Goal: Obtain resource: Download file/media

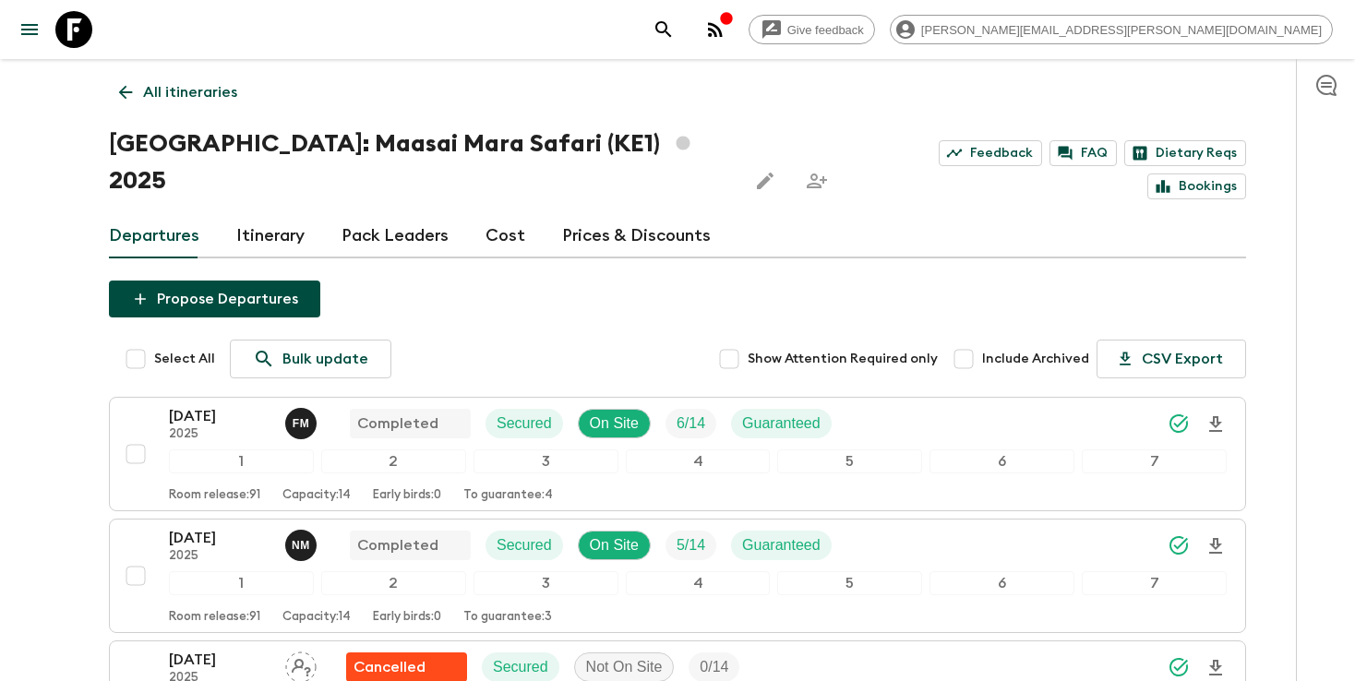
scroll to position [631, 0]
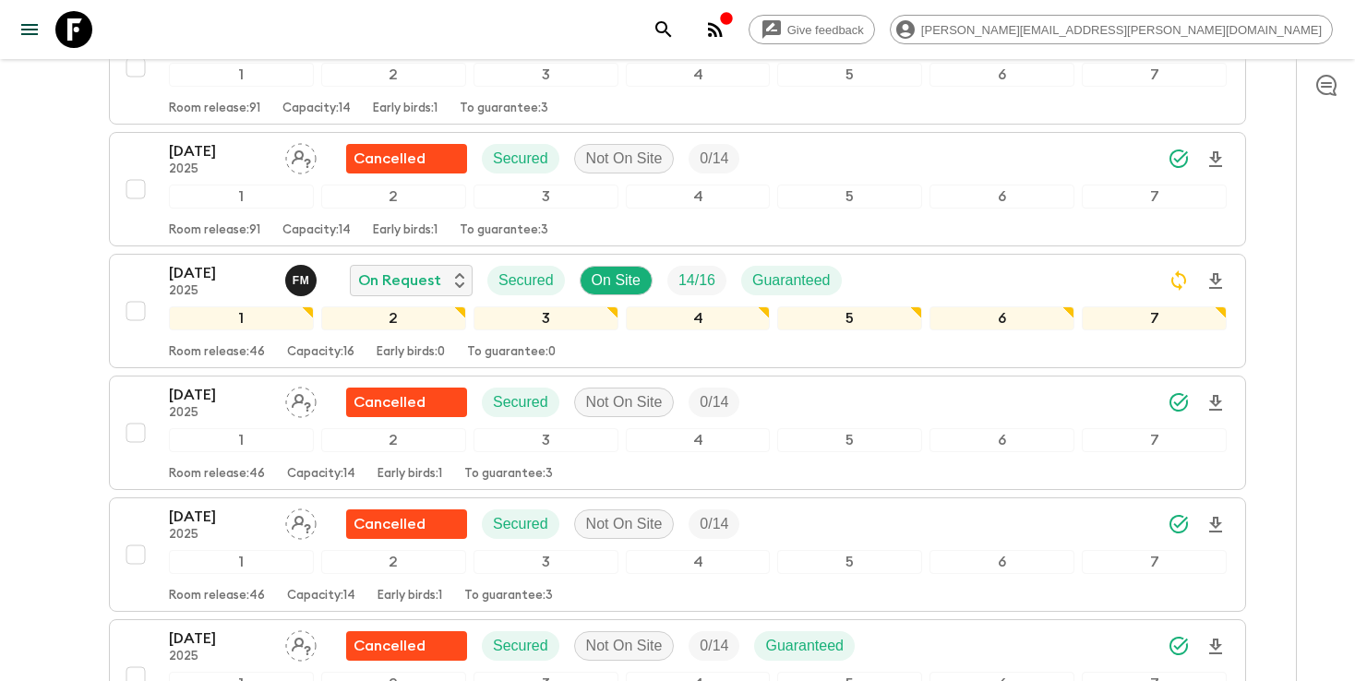
click at [675, 30] on icon "search adventures" at bounding box center [664, 29] width 22 height 22
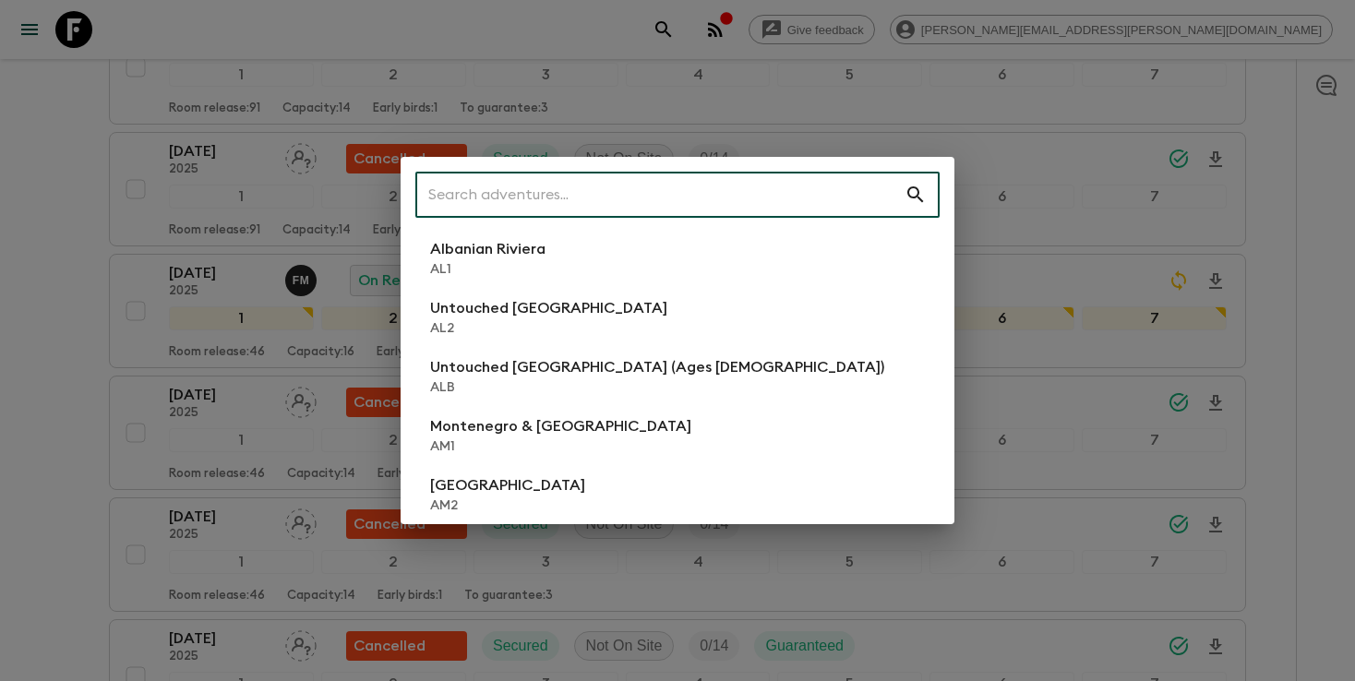
click at [699, 200] on input "text" at bounding box center [659, 195] width 489 height 52
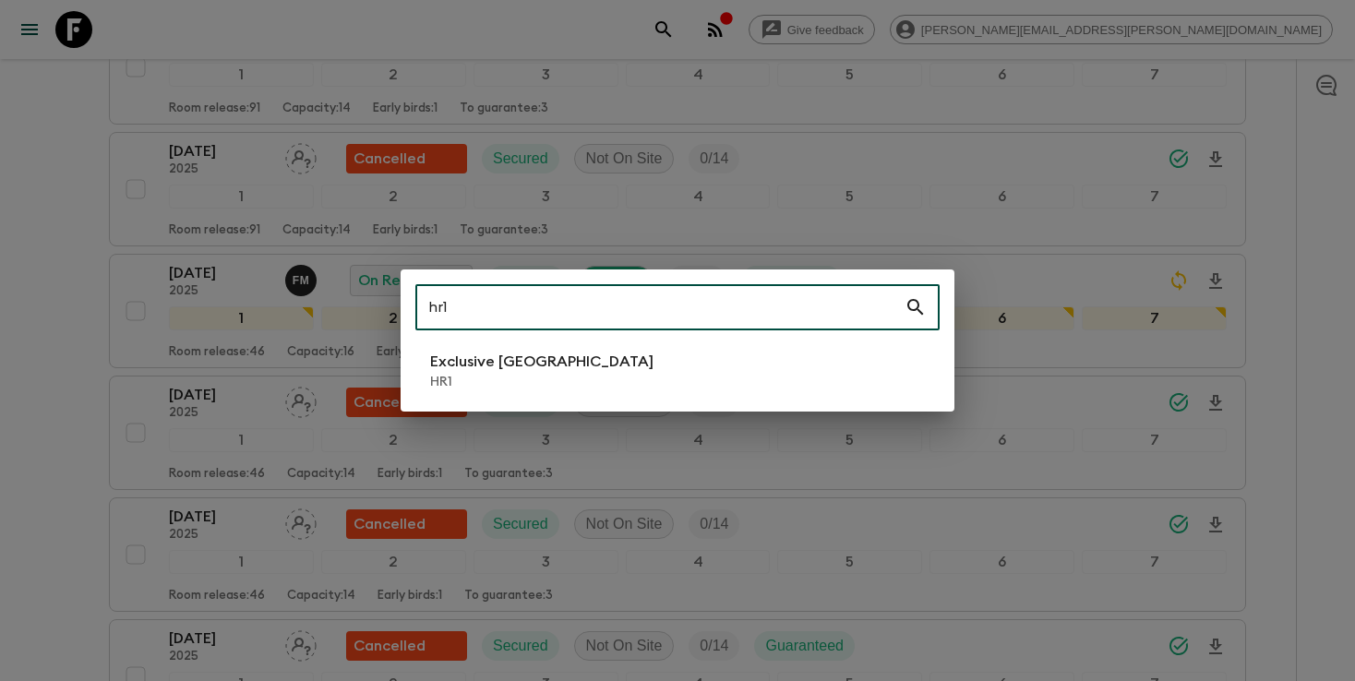
type input "hr1"
click at [490, 397] on div "hr1 ​ Exclusive Croatia HR1" at bounding box center [678, 341] width 554 height 142
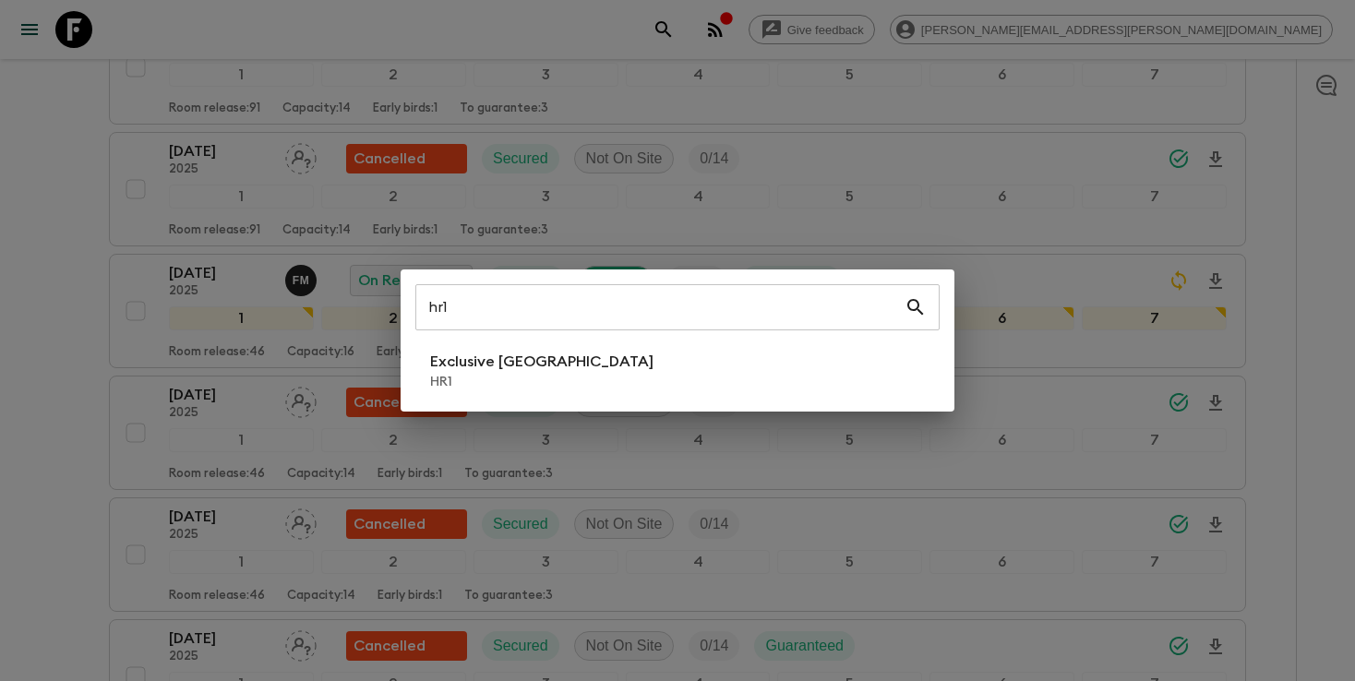
click at [489, 386] on p "HR1" at bounding box center [541, 382] width 223 height 18
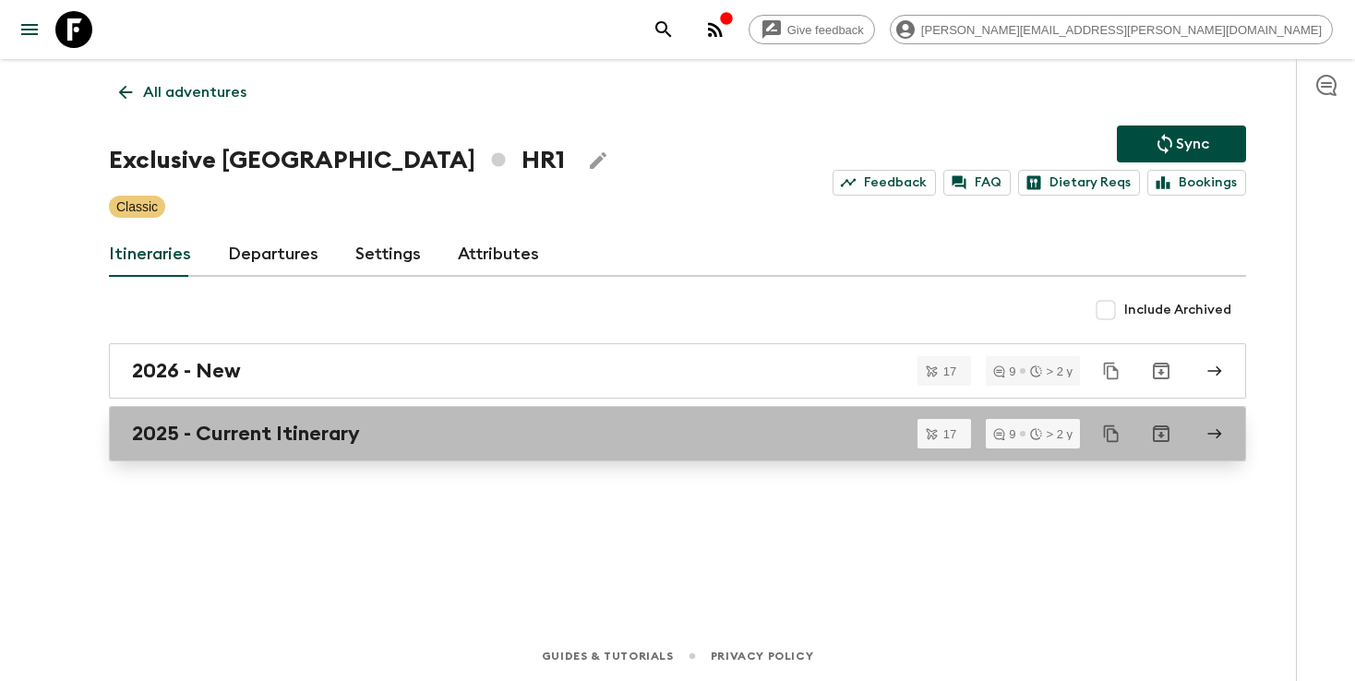
click at [452, 445] on div "2025 - Current Itinerary" at bounding box center [660, 434] width 1056 height 24
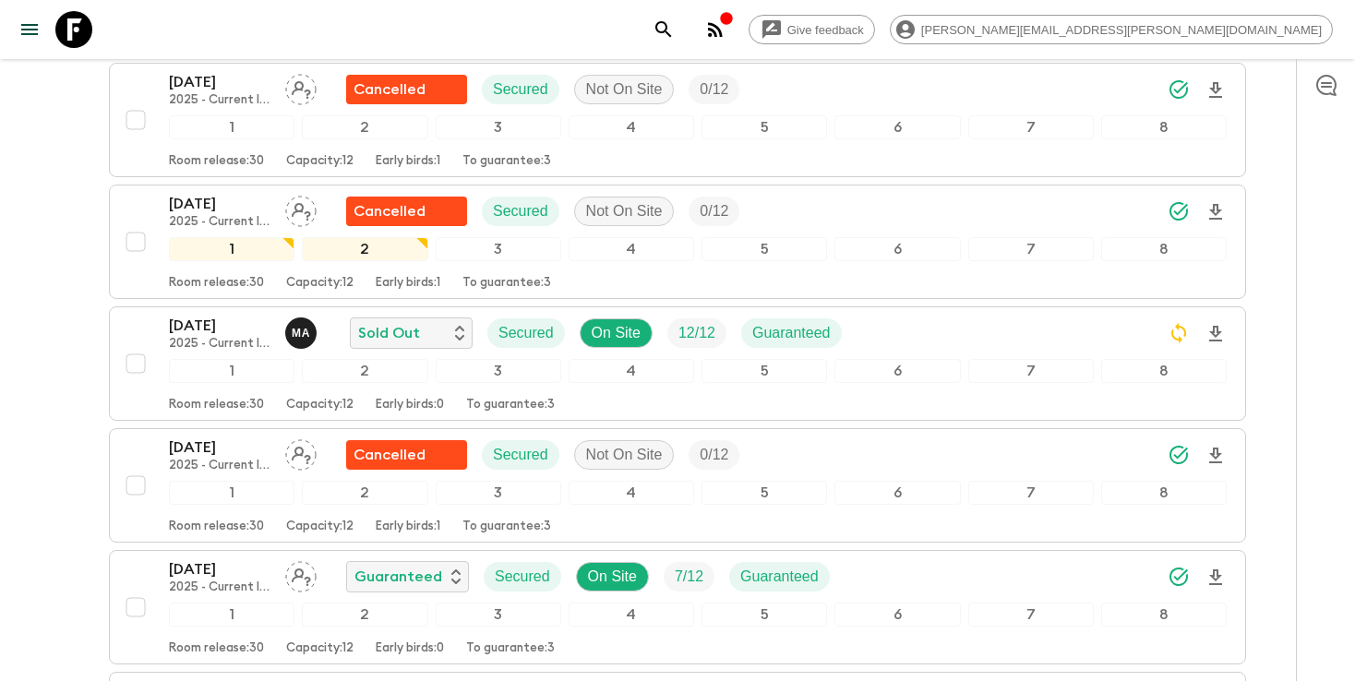
scroll to position [1567, 0]
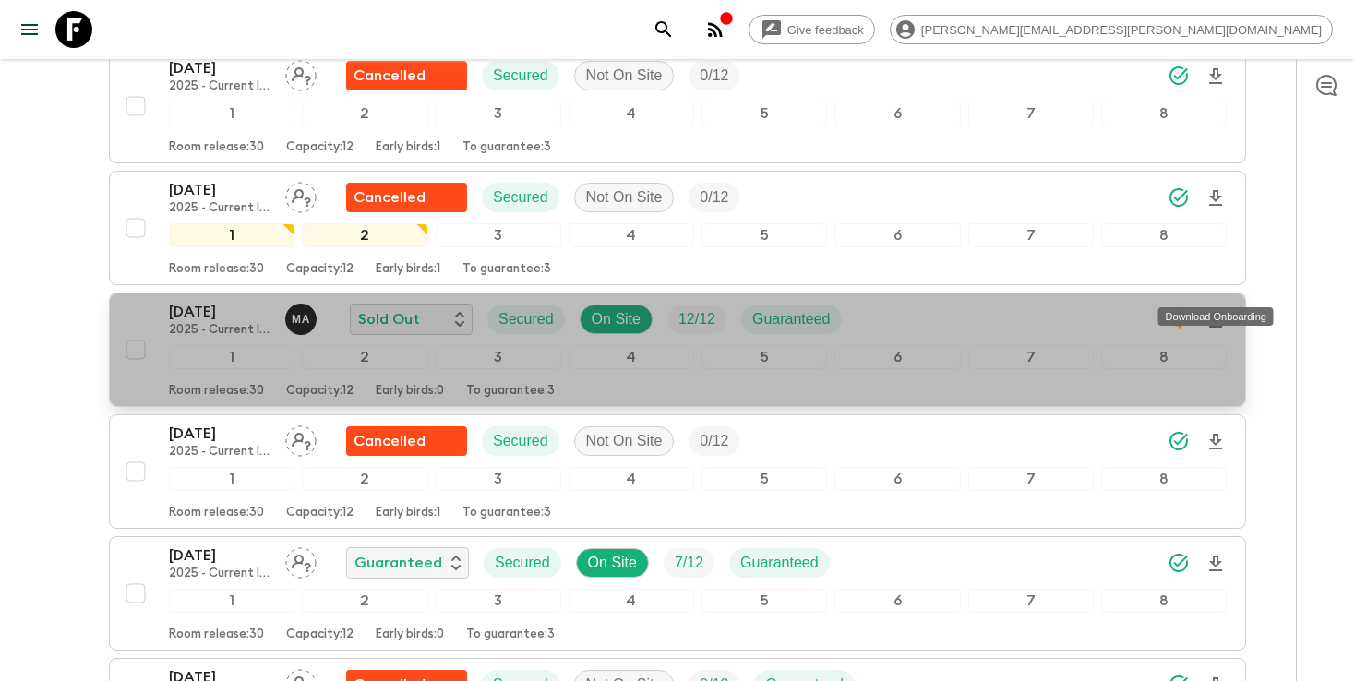
click at [1223, 309] on icon "Download Onboarding" at bounding box center [1216, 320] width 22 height 22
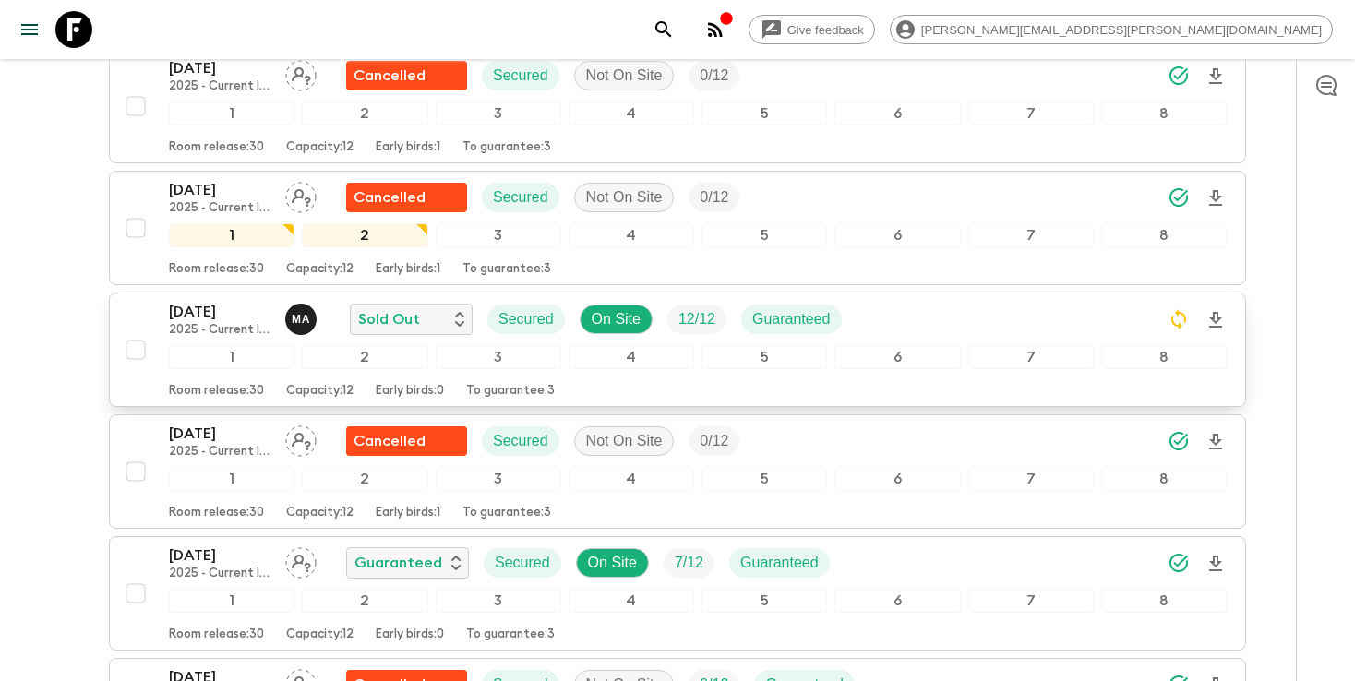
click at [682, 30] on button "search adventures" at bounding box center [663, 29] width 37 height 37
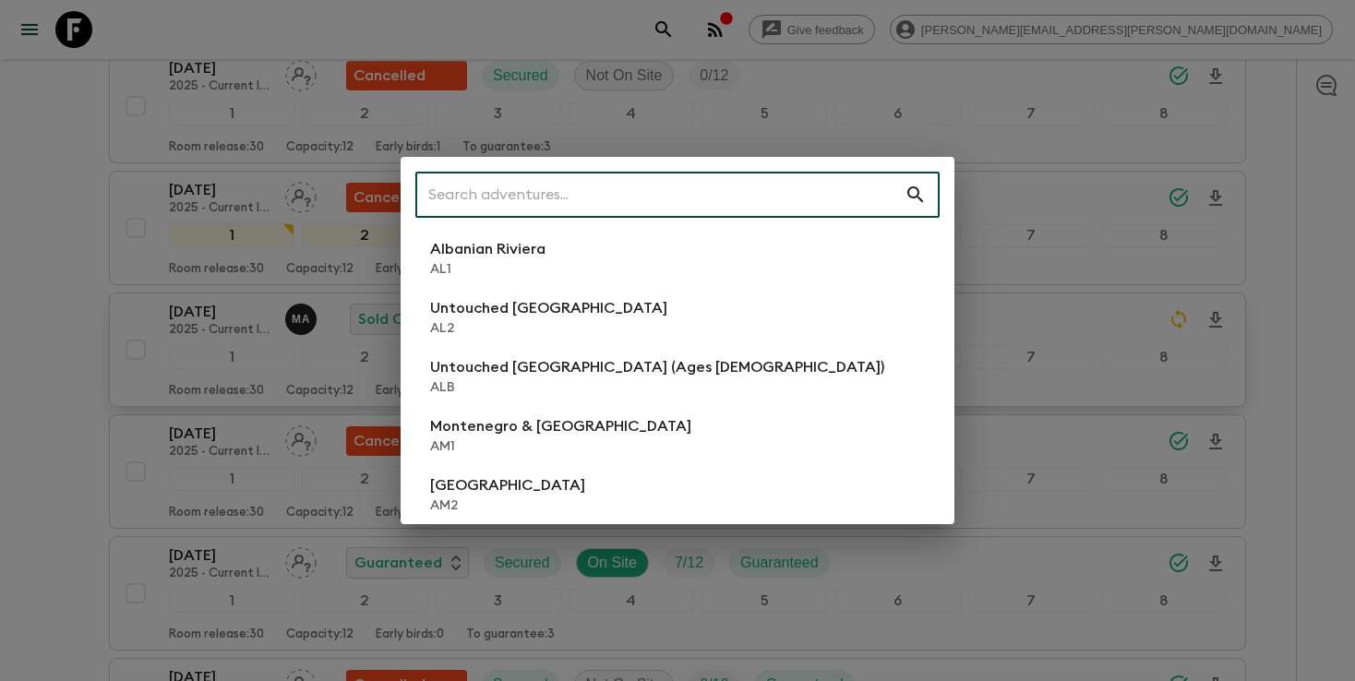
click at [650, 186] on input "text" at bounding box center [659, 195] width 489 height 52
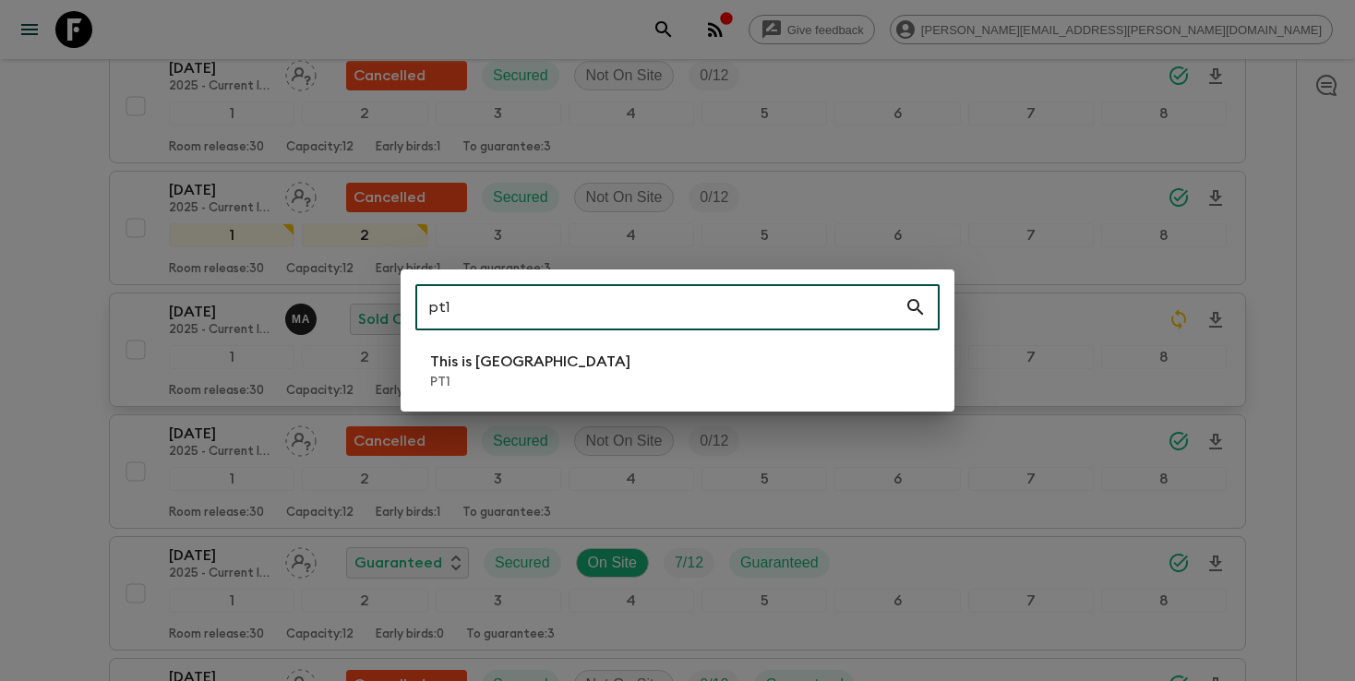
type input "pt1"
click at [492, 377] on p "PT1" at bounding box center [530, 382] width 200 height 18
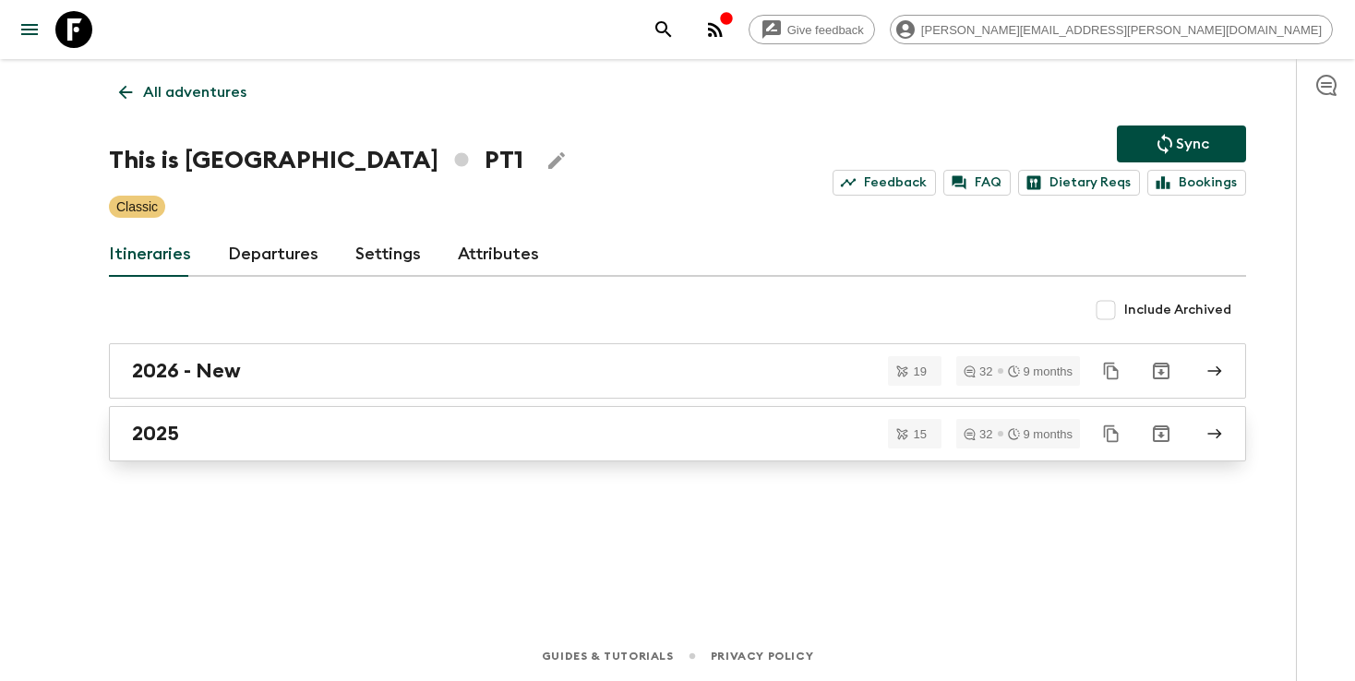
click at [172, 450] on link "2025" at bounding box center [678, 433] width 1138 height 55
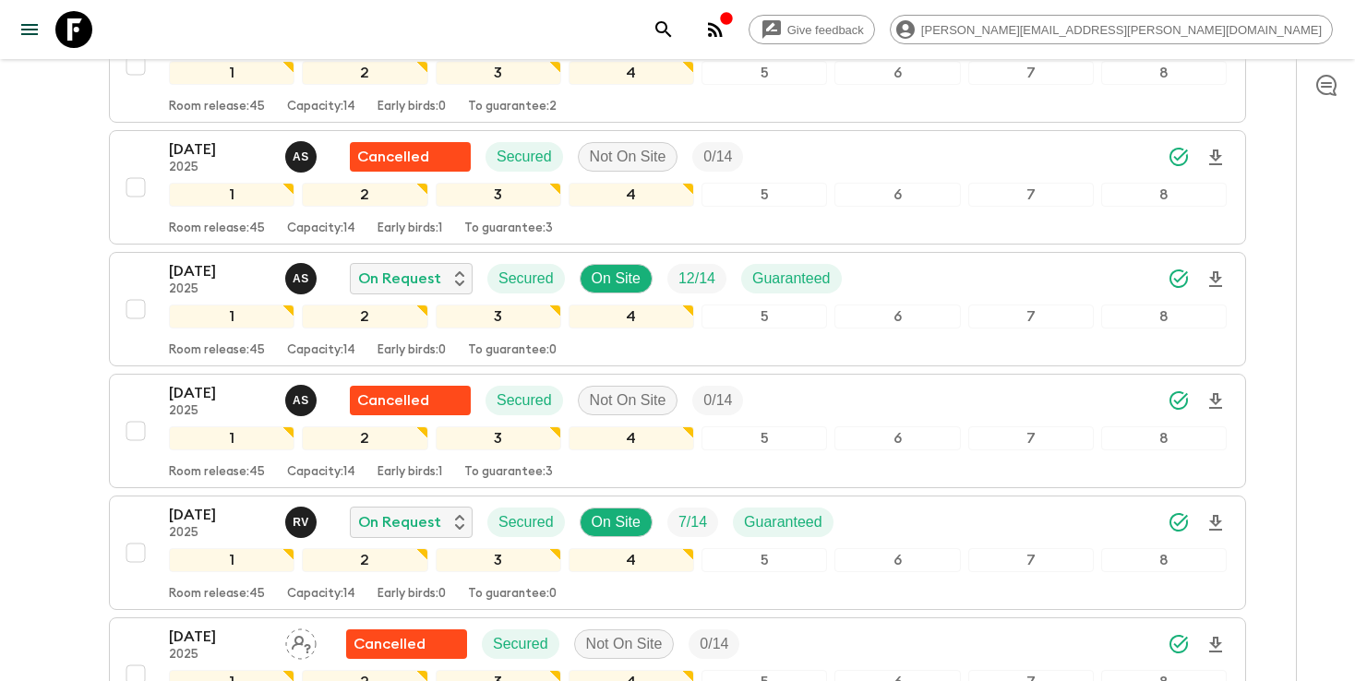
scroll to position [1454, 0]
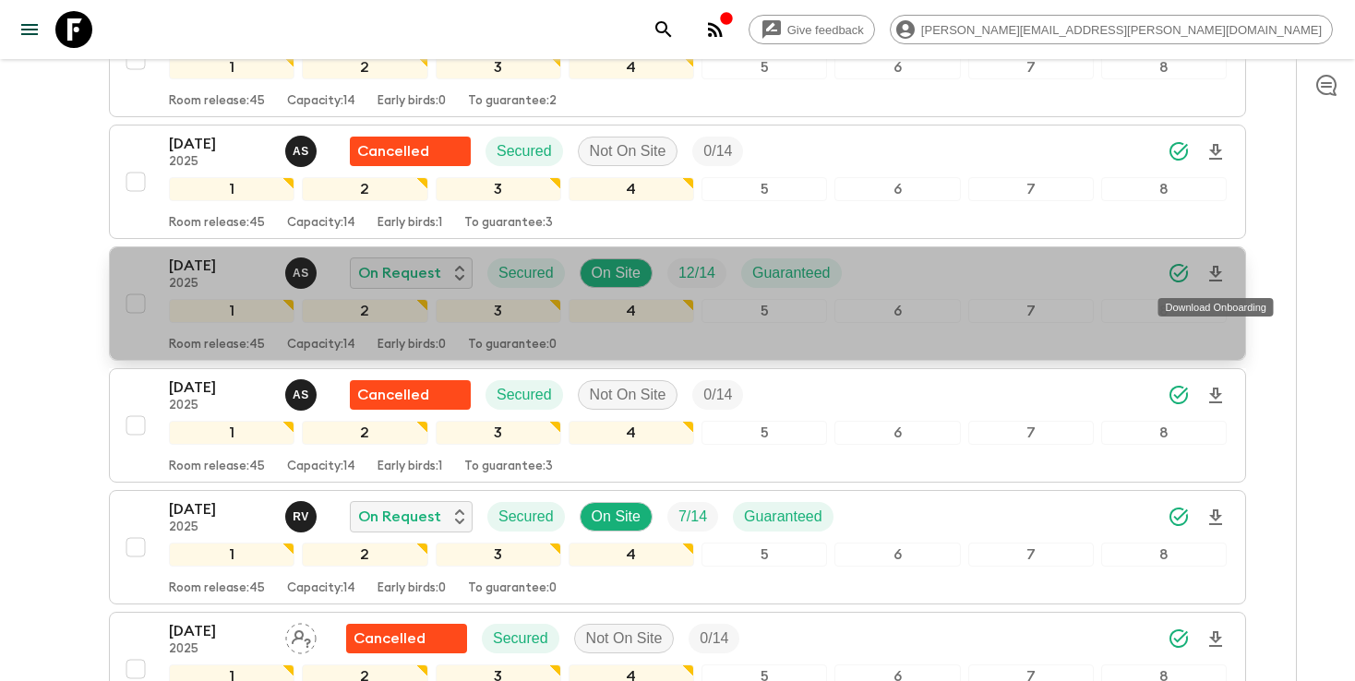
click at [1212, 273] on icon "Download Onboarding" at bounding box center [1216, 274] width 13 height 16
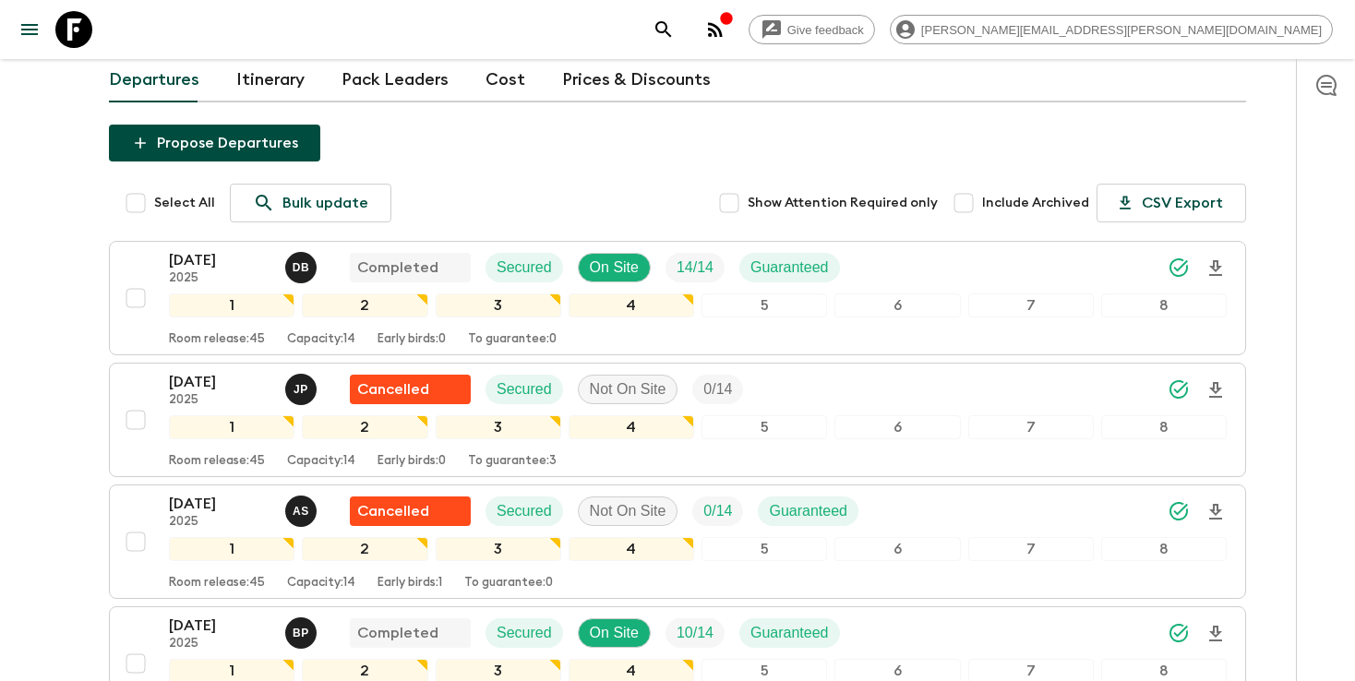
scroll to position [0, 0]
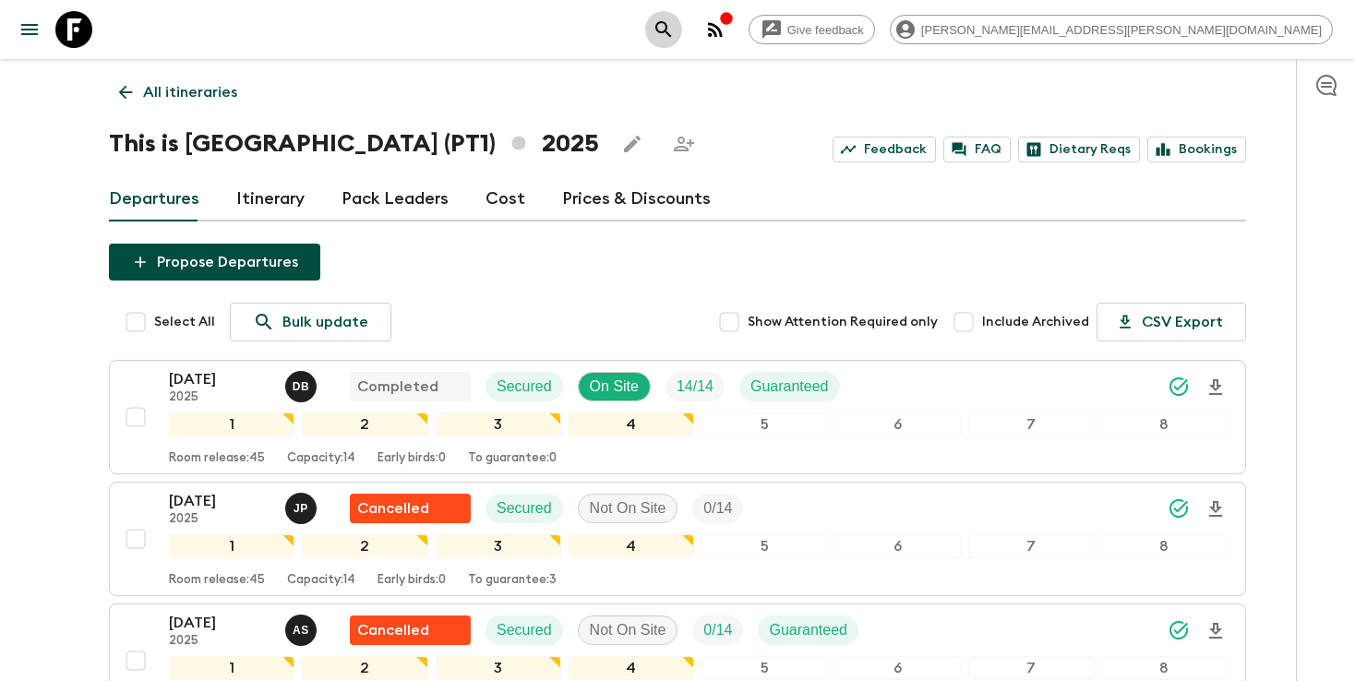
click at [682, 33] on button "search adventures" at bounding box center [663, 29] width 37 height 37
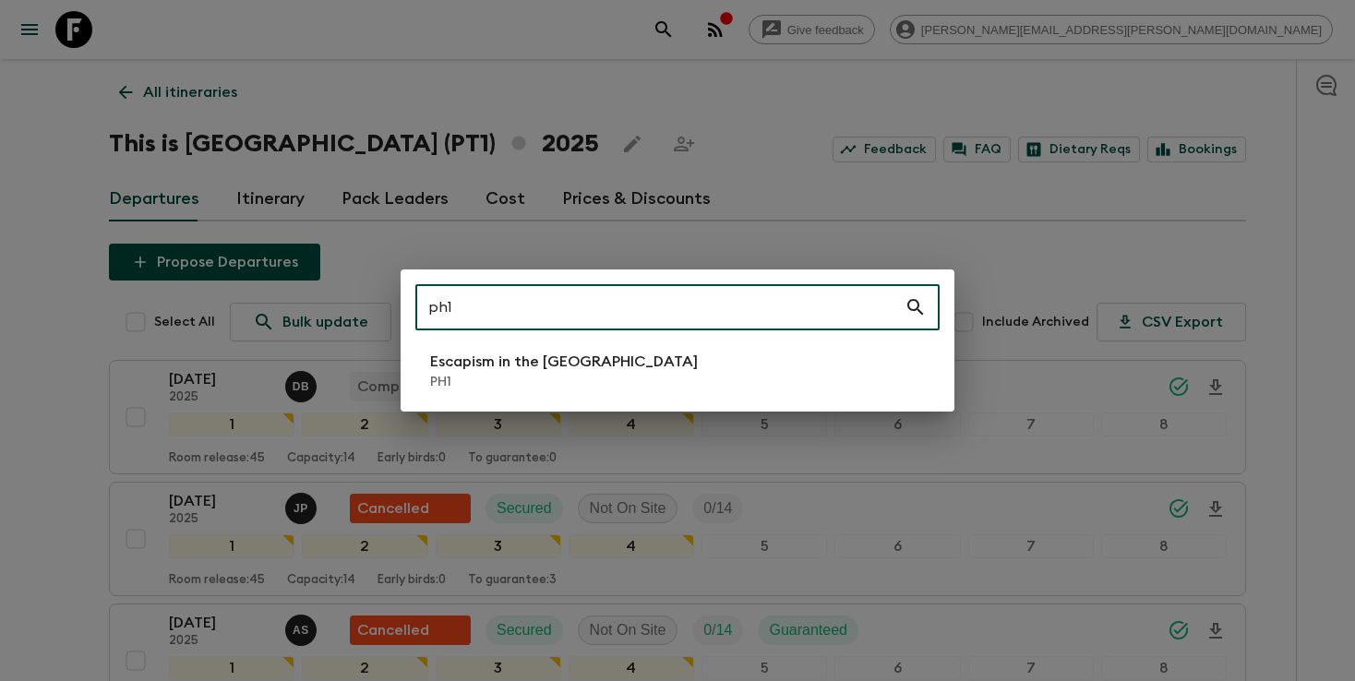
type input "ph1"
click at [503, 363] on p "Escapism in the [GEOGRAPHIC_DATA]" at bounding box center [564, 362] width 268 height 22
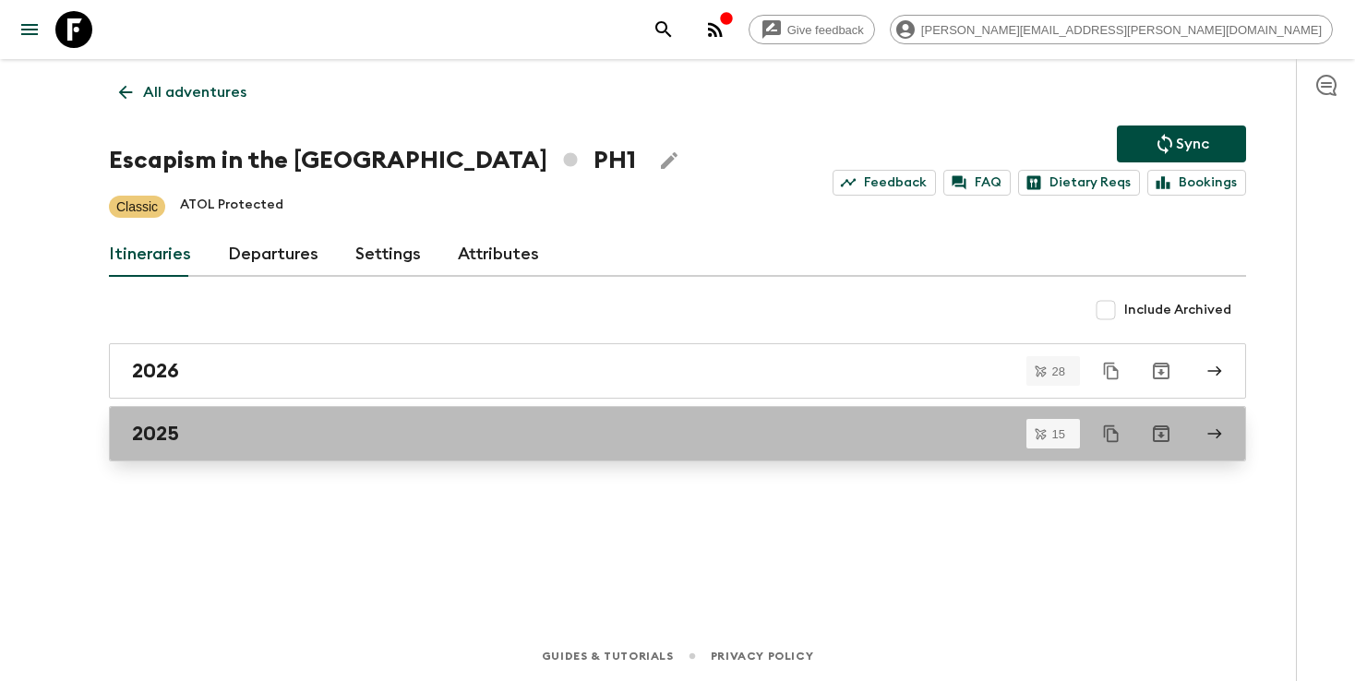
click at [272, 428] on div "2025" at bounding box center [660, 434] width 1056 height 24
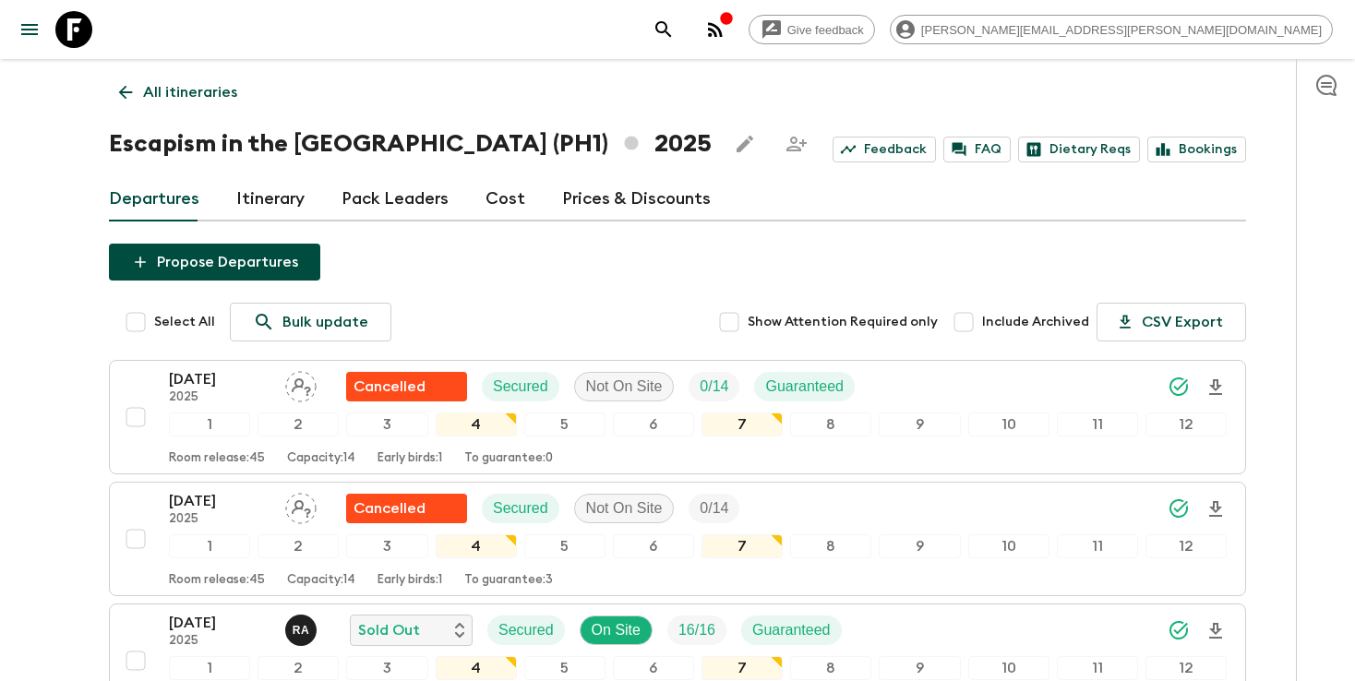
click at [675, 30] on icon "search adventures" at bounding box center [664, 29] width 22 height 22
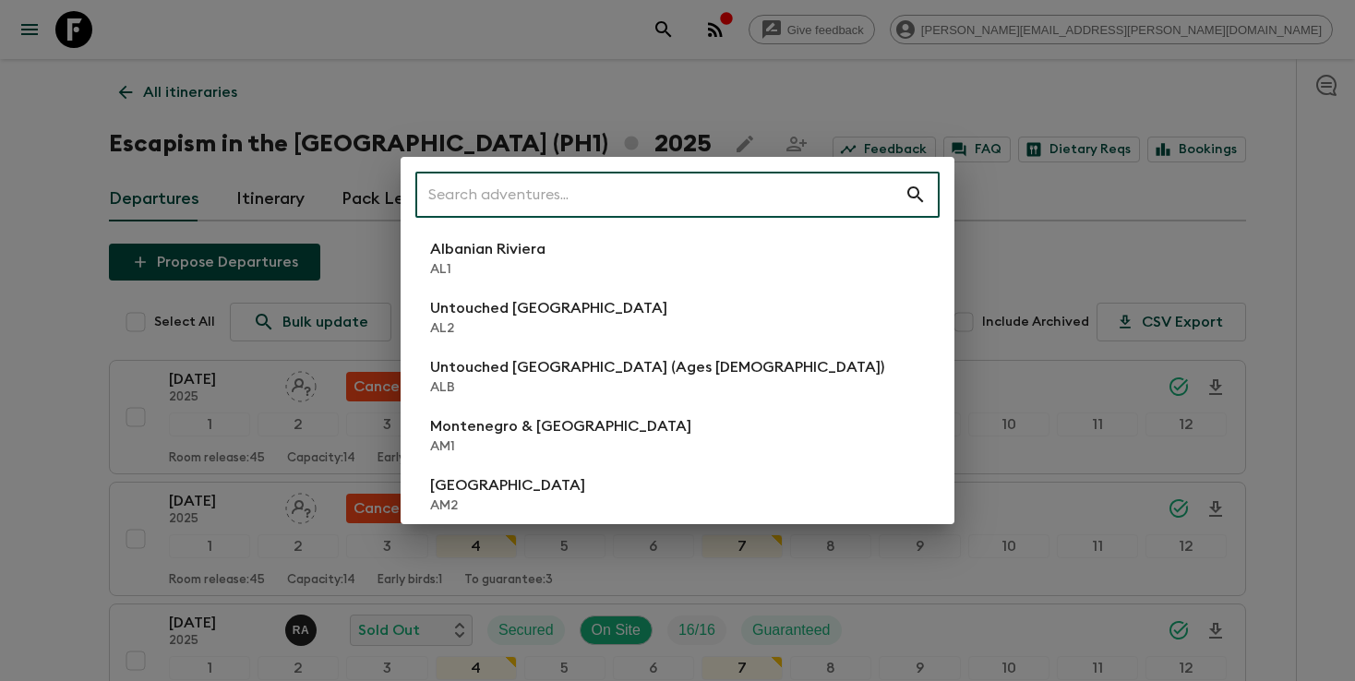
click at [728, 187] on input "text" at bounding box center [659, 195] width 489 height 52
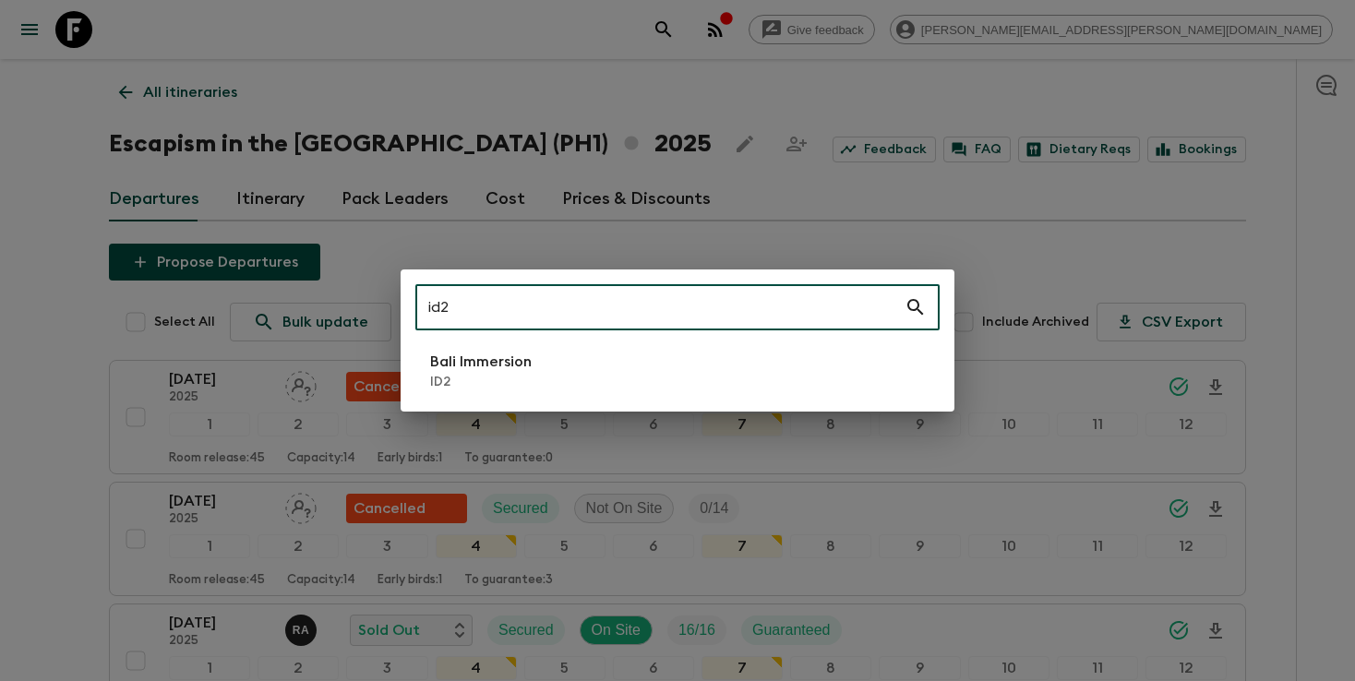
type input "id2"
click at [624, 368] on li "Bali Immersion ID2" at bounding box center [677, 371] width 524 height 52
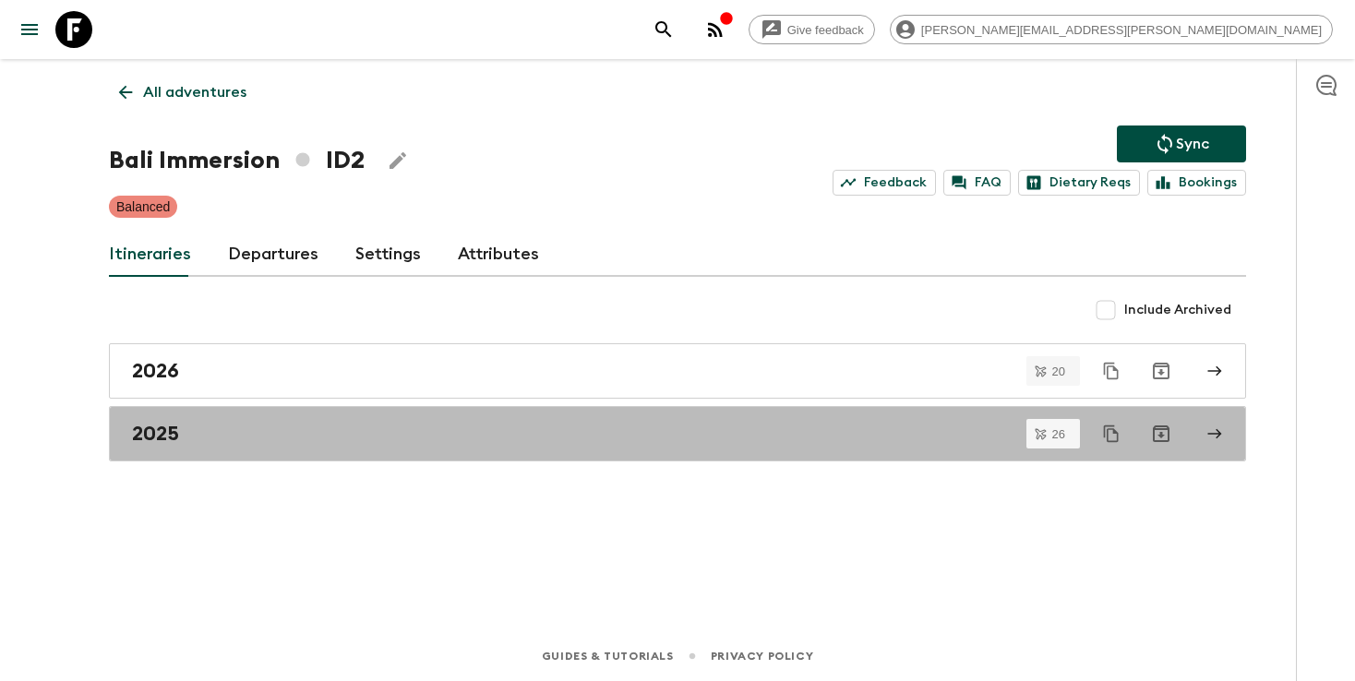
click at [355, 438] on div "2025" at bounding box center [660, 434] width 1056 height 24
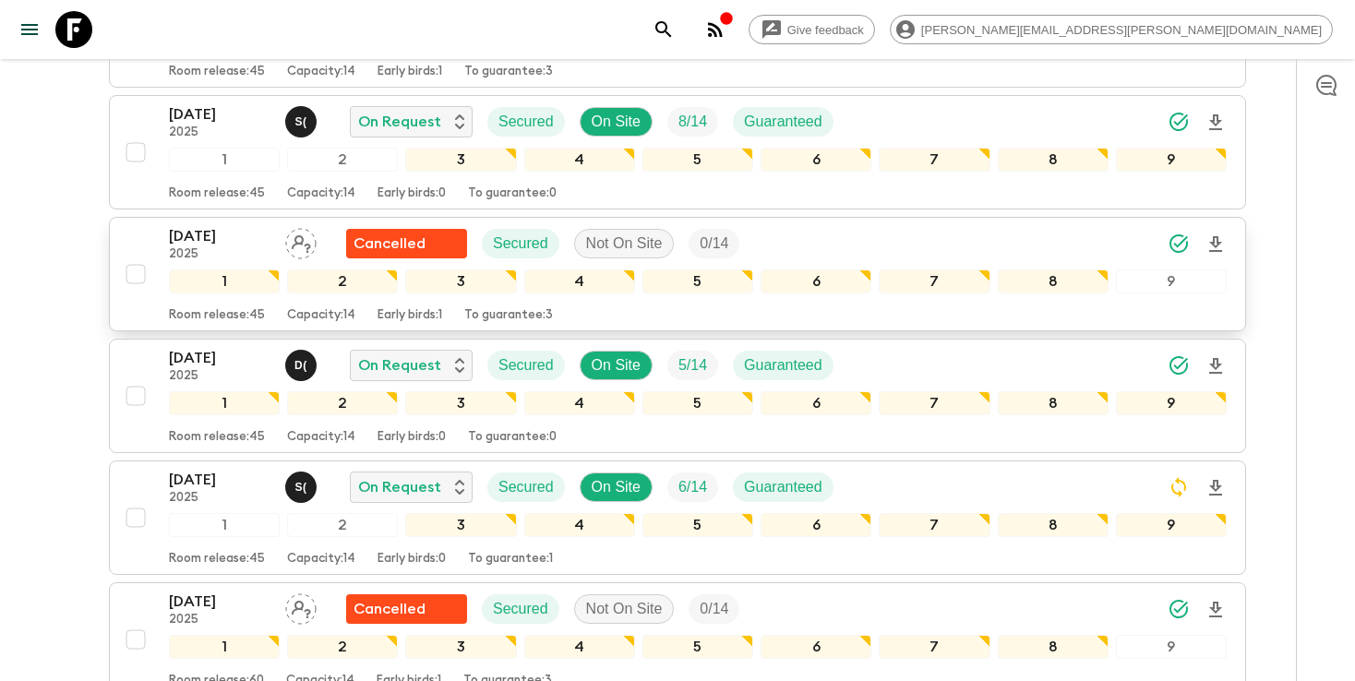
scroll to position [738, 0]
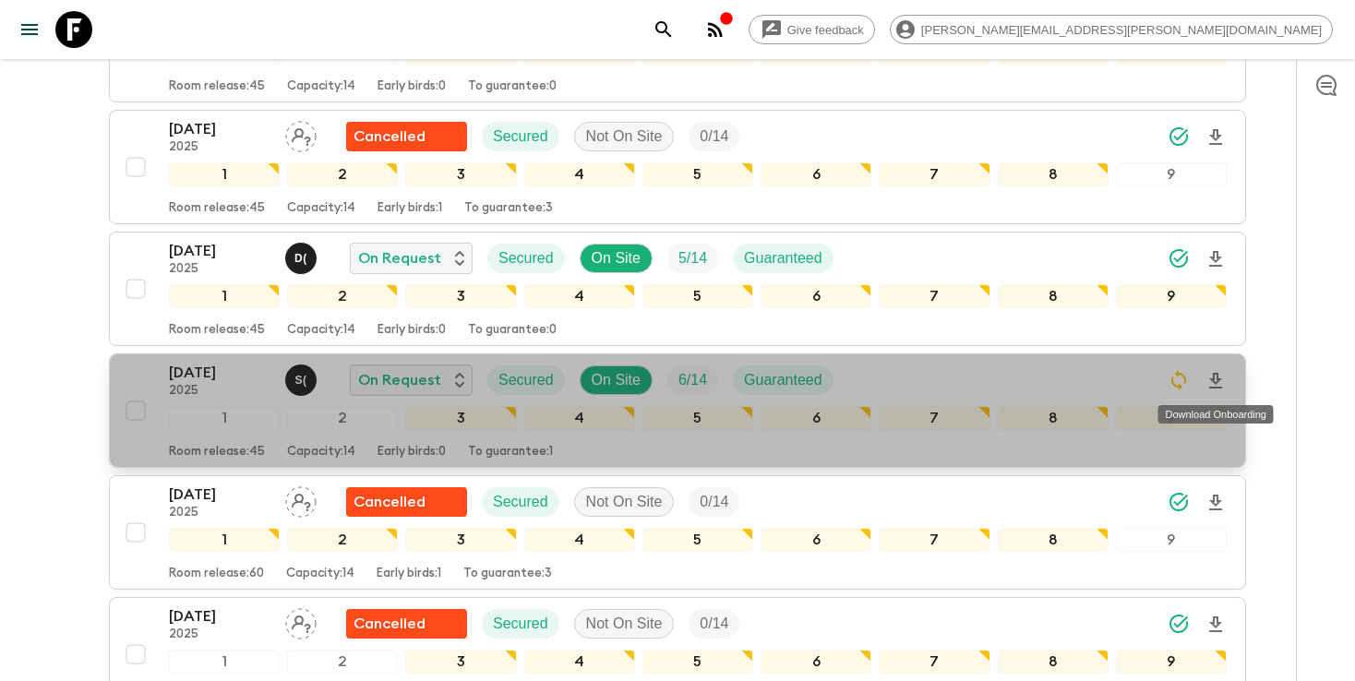
click at [1210, 383] on icon "Download Onboarding" at bounding box center [1216, 381] width 22 height 22
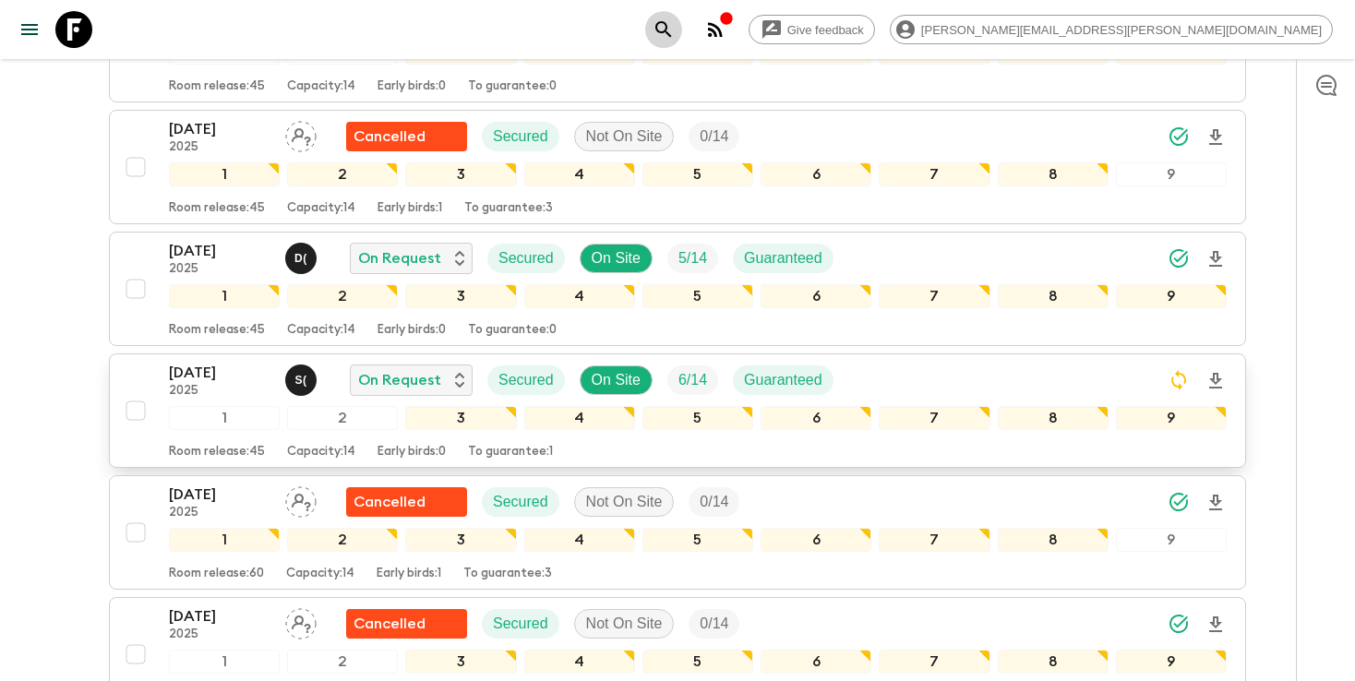
click at [675, 32] on icon "search adventures" at bounding box center [664, 29] width 22 height 22
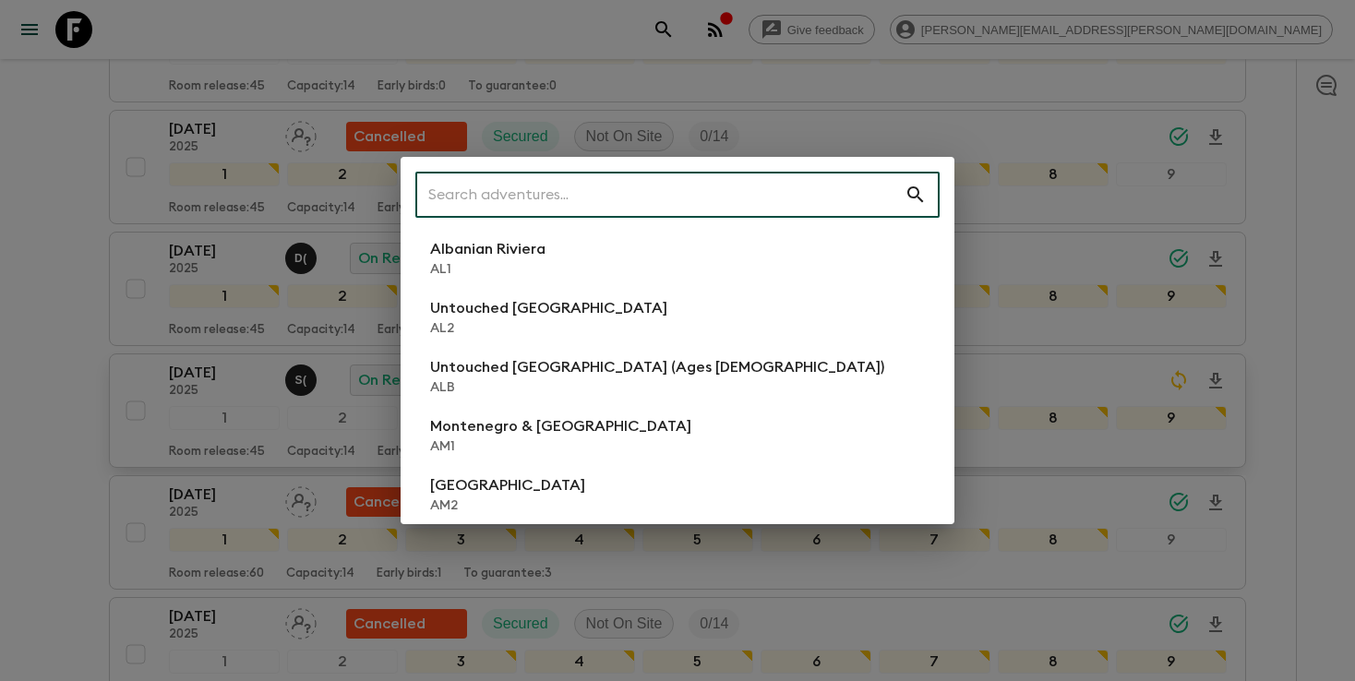
click at [689, 199] on input "text" at bounding box center [659, 195] width 489 height 52
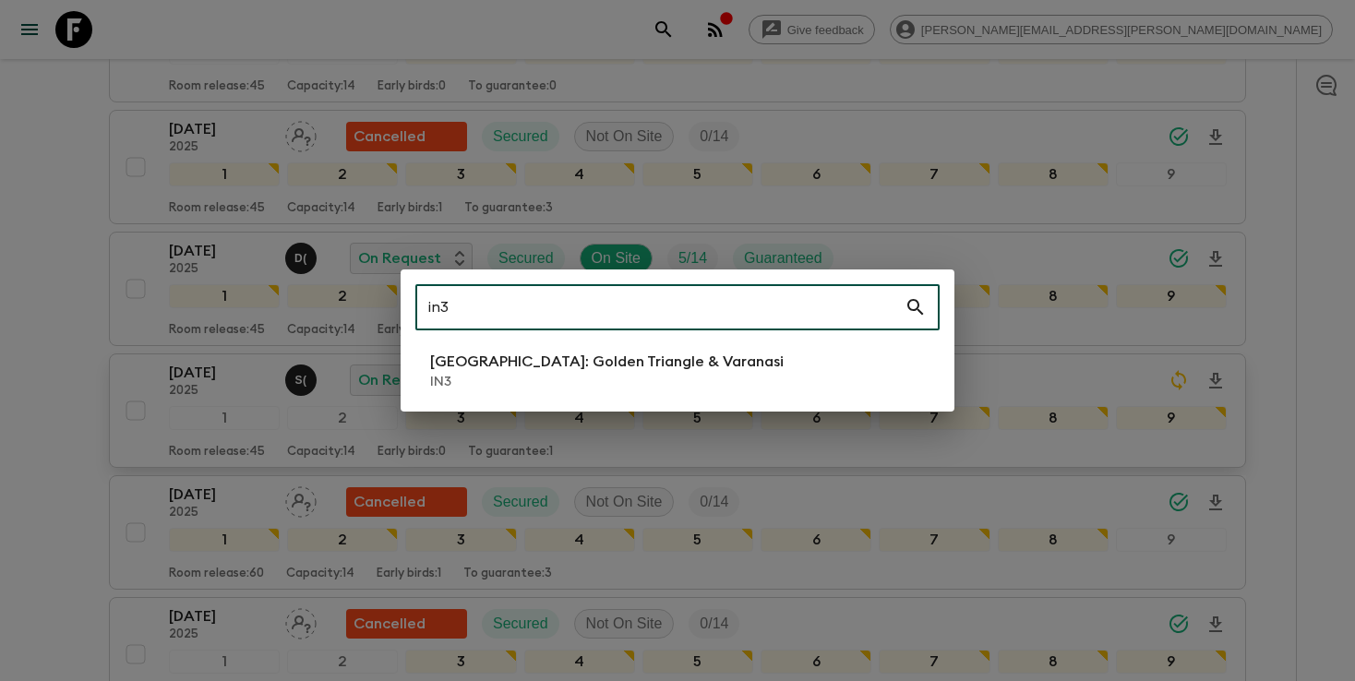
type input "in3"
click at [591, 379] on p "IN3" at bounding box center [607, 382] width 354 height 18
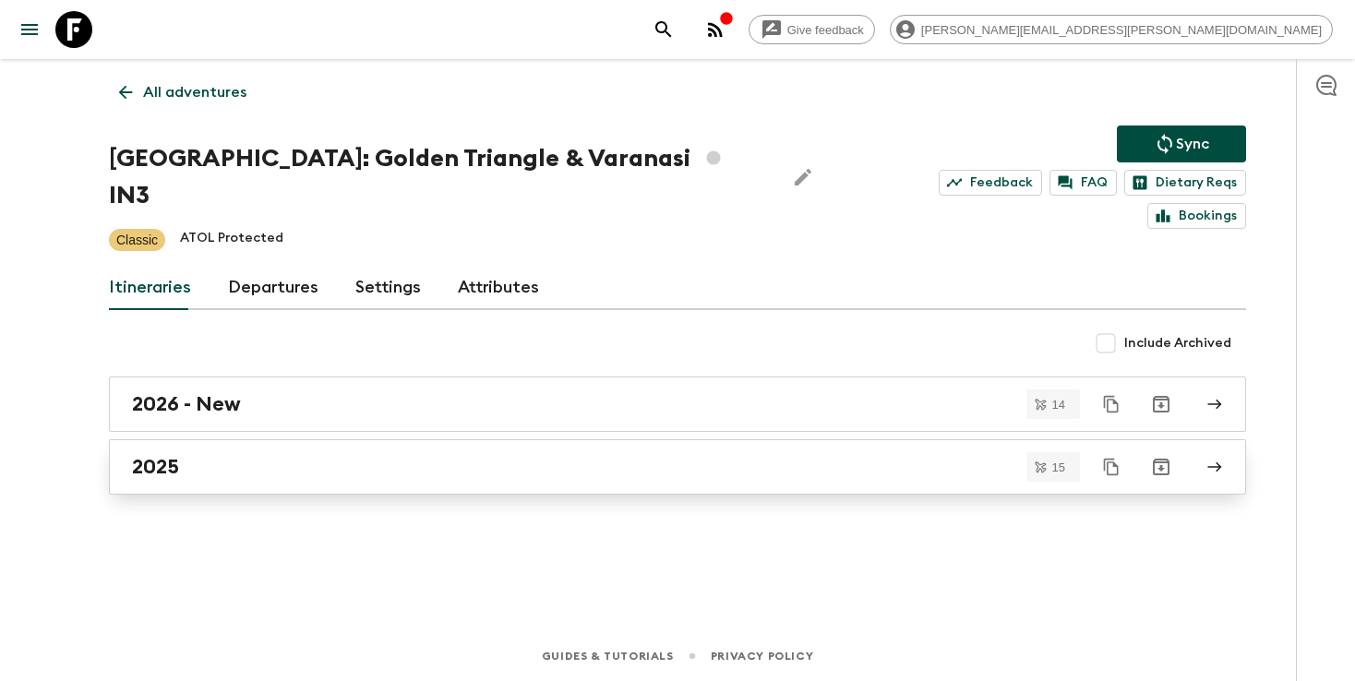
click at [277, 455] on div "2025" at bounding box center [660, 467] width 1056 height 24
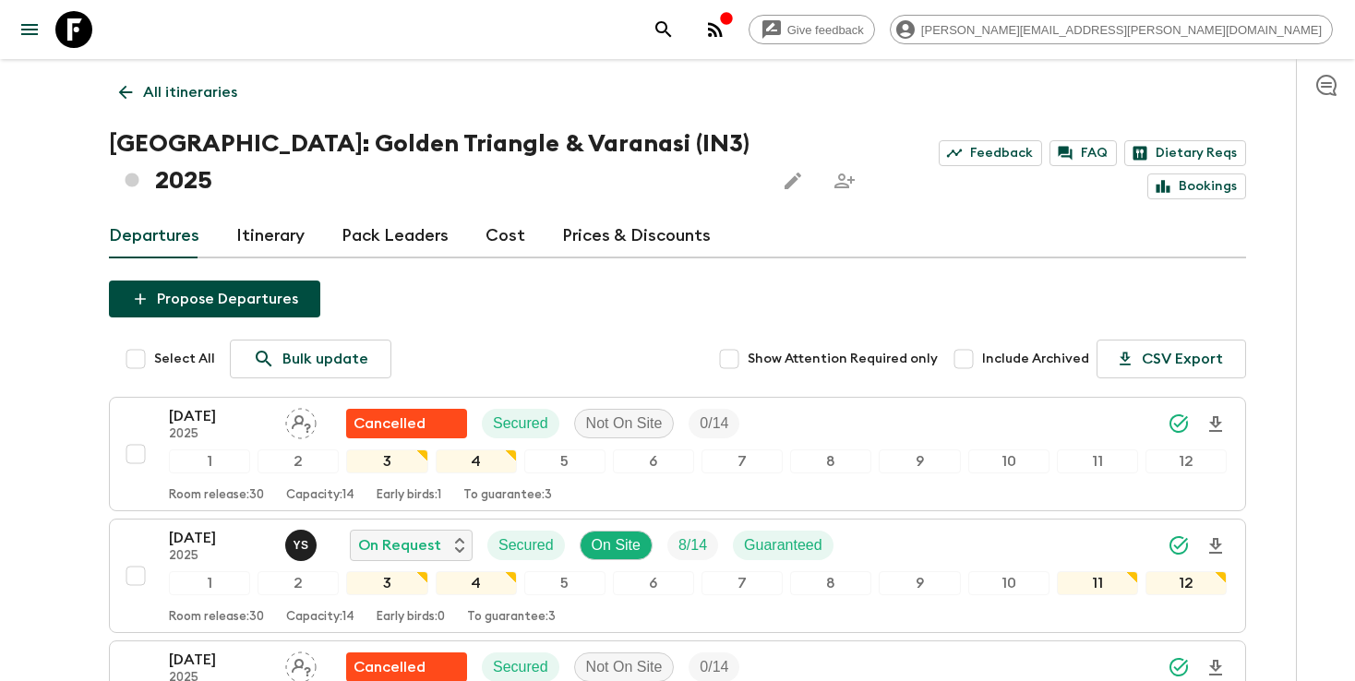
scroll to position [61, 0]
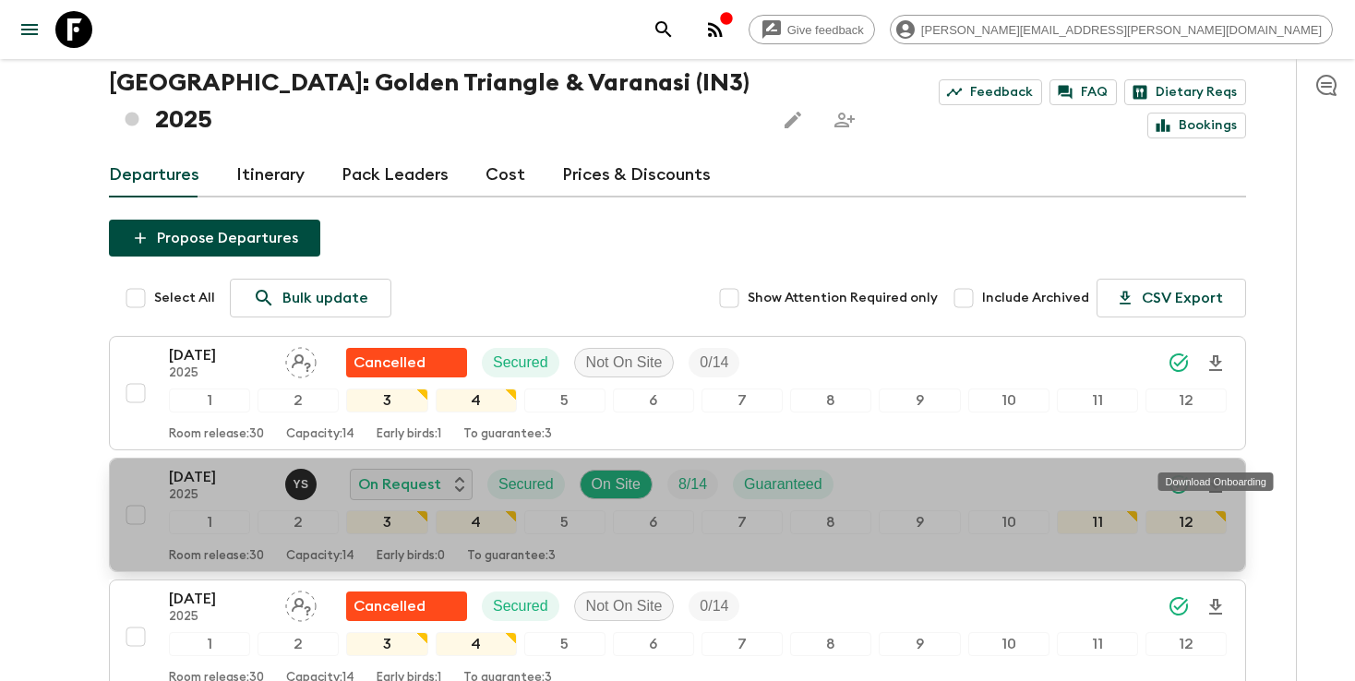
click at [1217, 475] on icon "Download Onboarding" at bounding box center [1216, 486] width 22 height 22
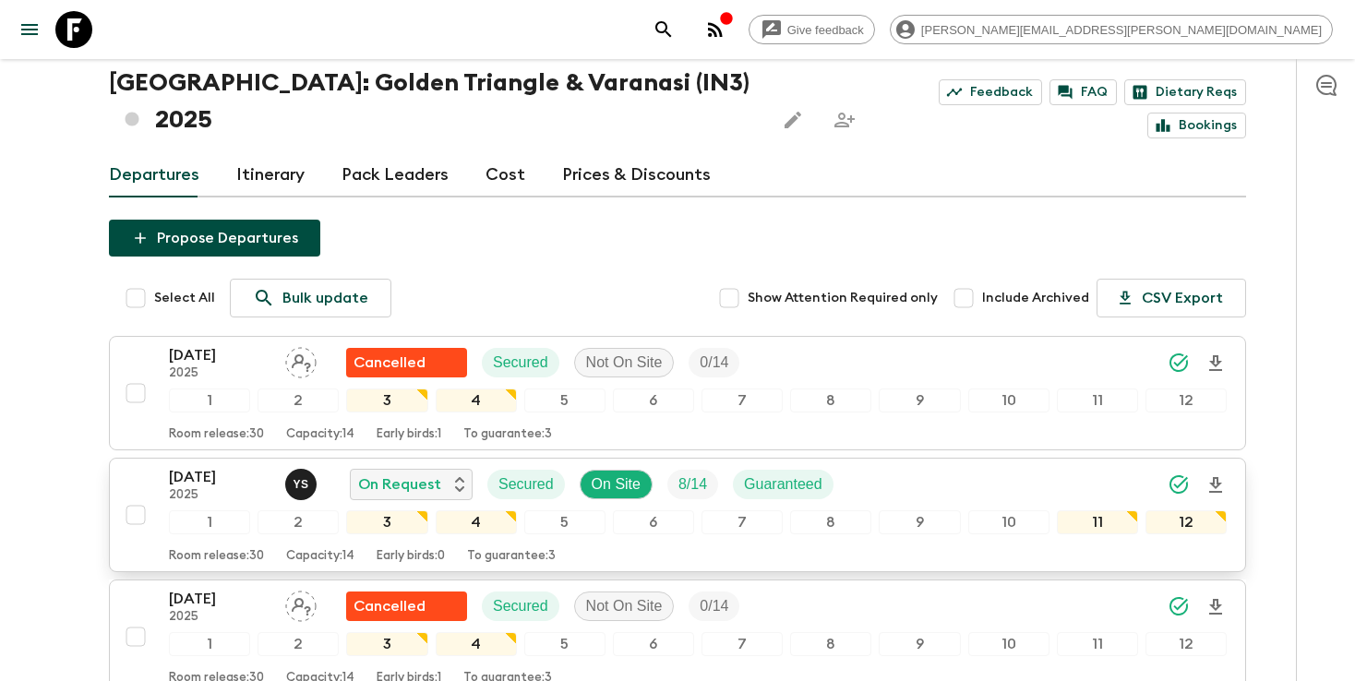
click at [682, 24] on button "search adventures" at bounding box center [663, 29] width 37 height 37
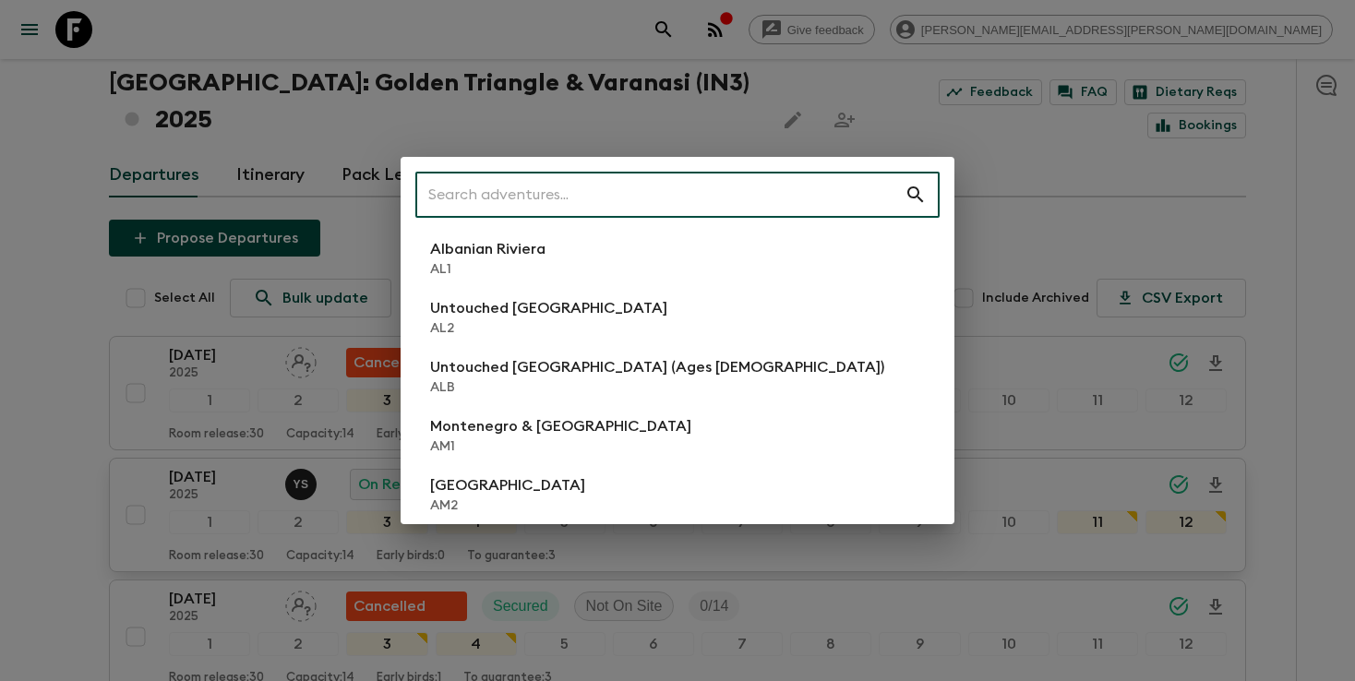
click at [742, 194] on input "text" at bounding box center [659, 195] width 489 height 52
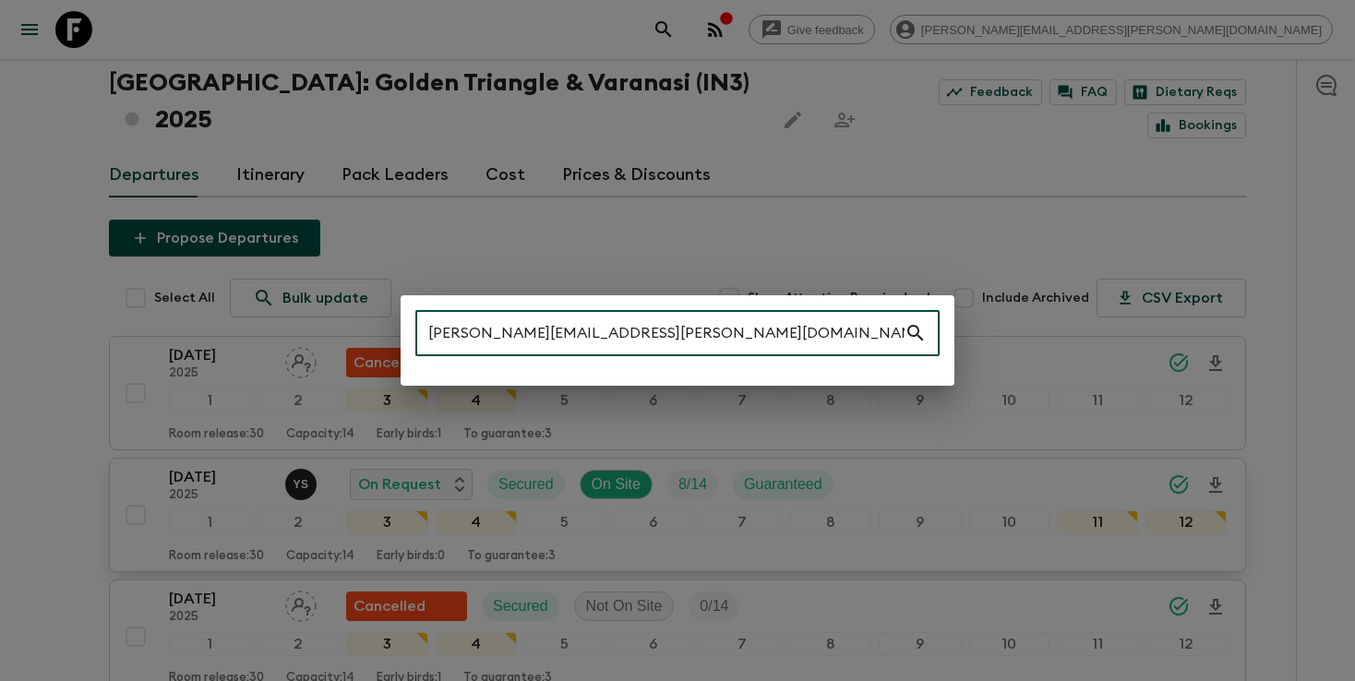
click at [657, 335] on input "jennifer.f.tross@gmail.com" at bounding box center [659, 333] width 489 height 52
type input "r"
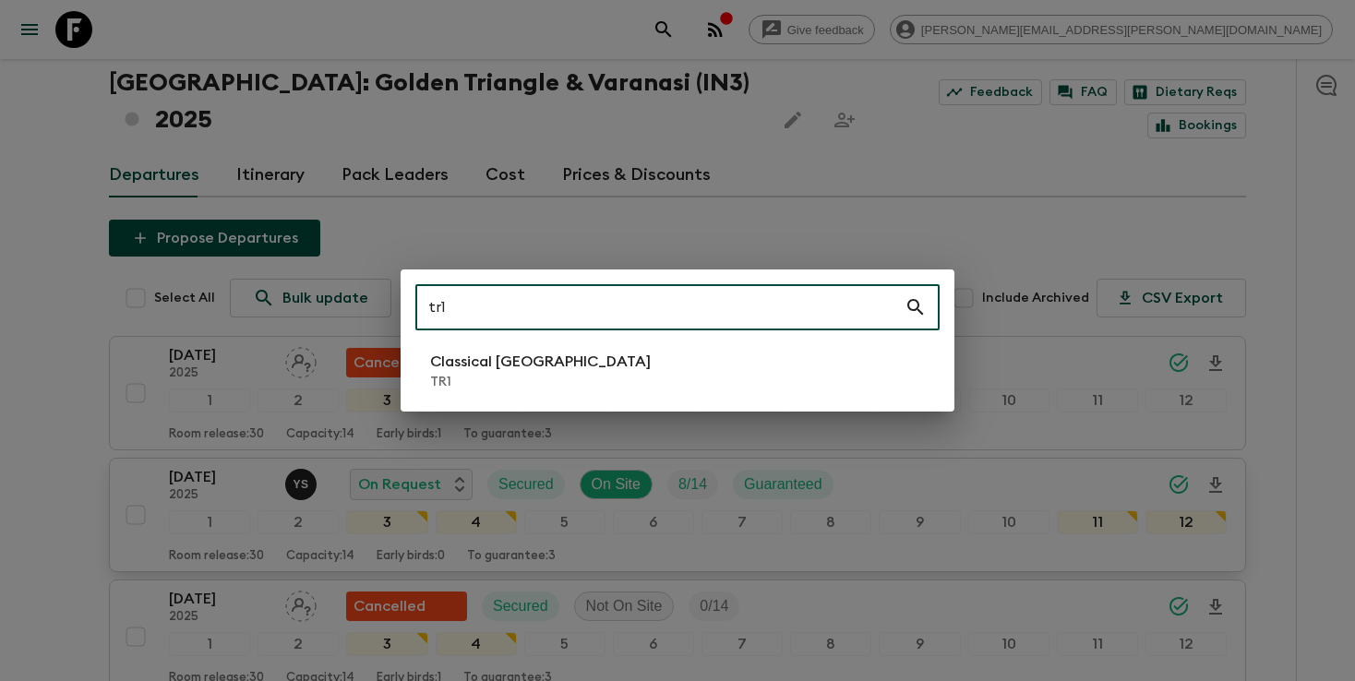
type input "tr1"
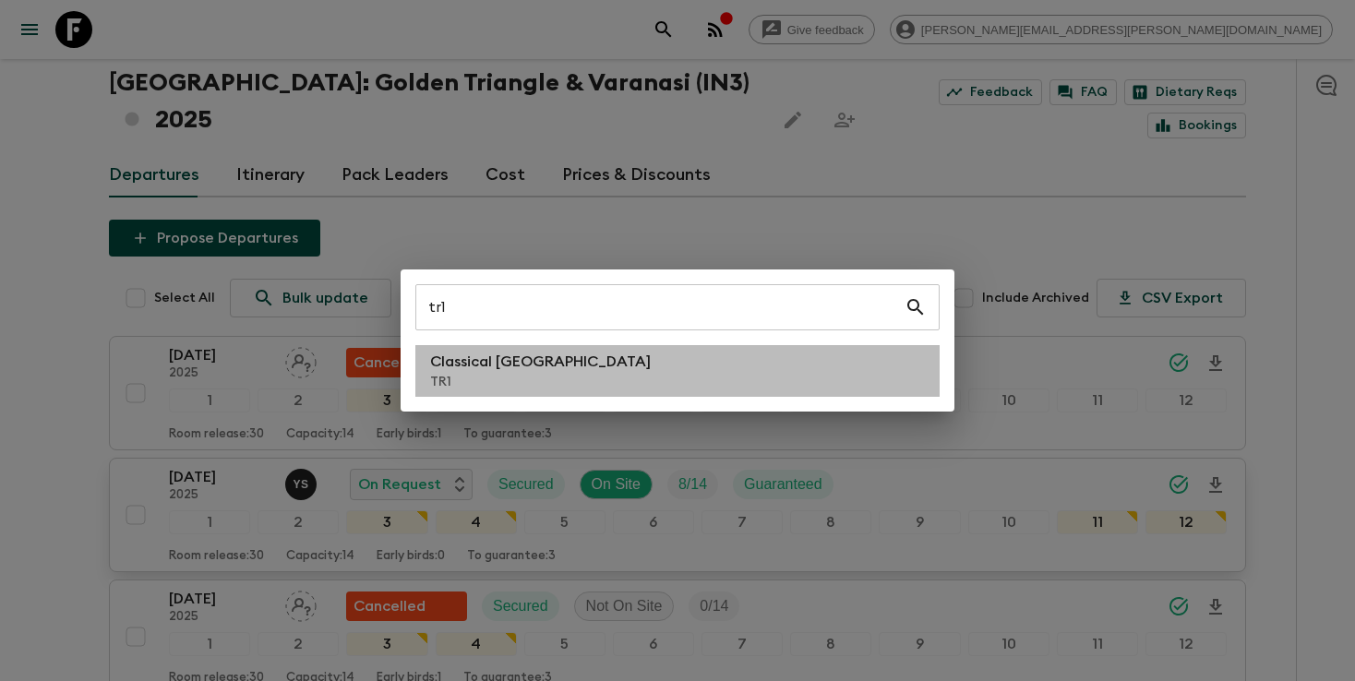
click at [571, 383] on li "Classical Türkiye TR1" at bounding box center [677, 371] width 524 height 52
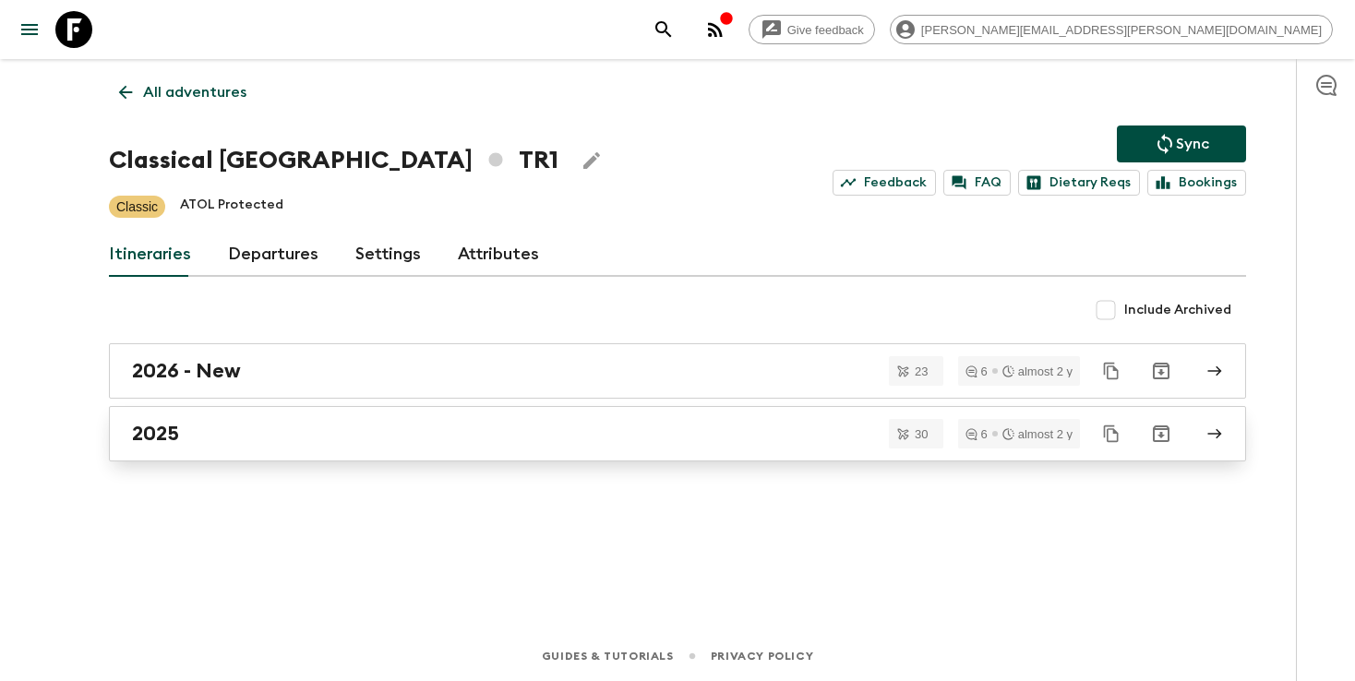
click at [357, 430] on div "2025" at bounding box center [660, 434] width 1056 height 24
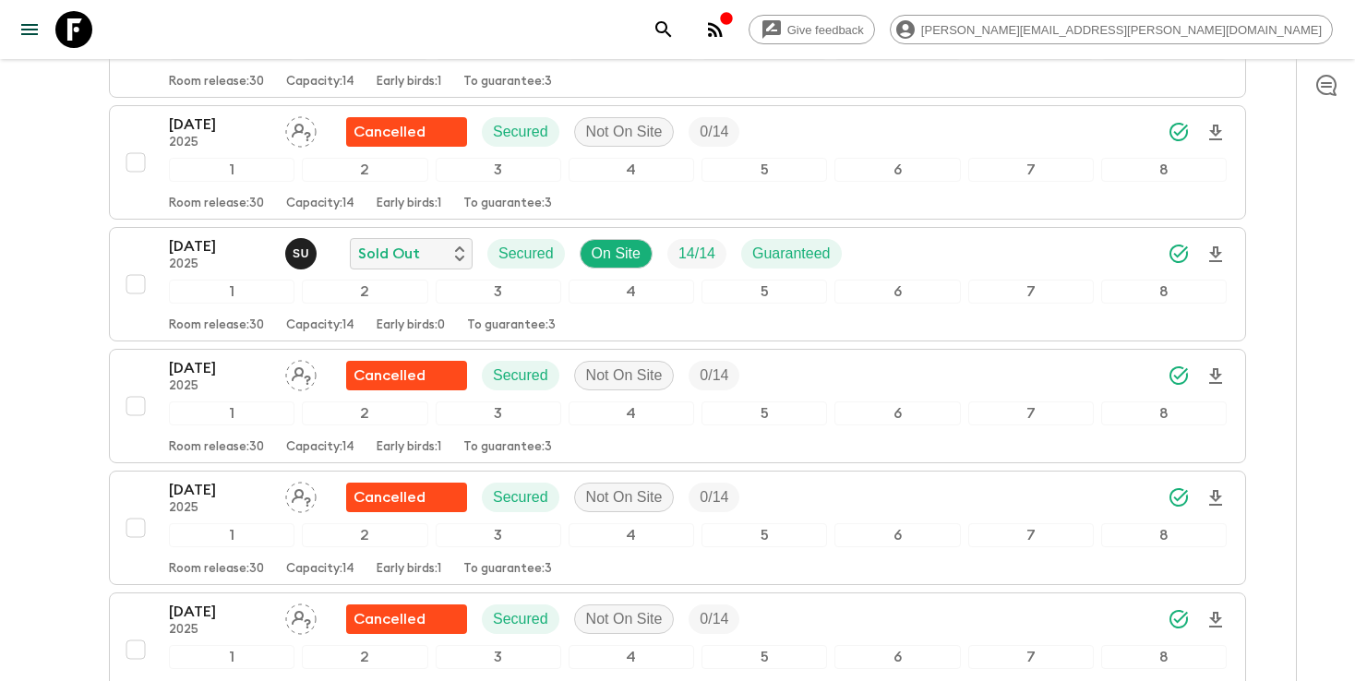
scroll to position [2818, 0]
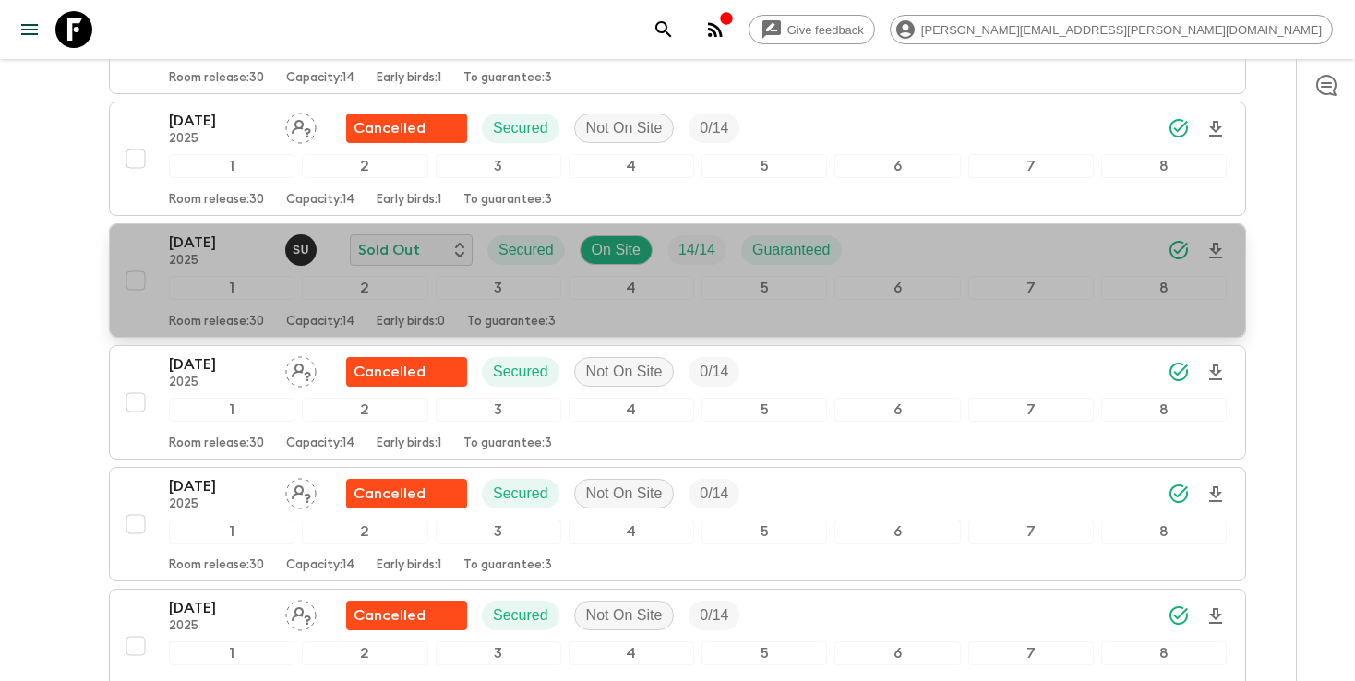
click at [1066, 258] on div "21 Sep 2025 2025 S U Sold Out Secured On Site 14 / 14 Guaranteed" at bounding box center [698, 250] width 1058 height 37
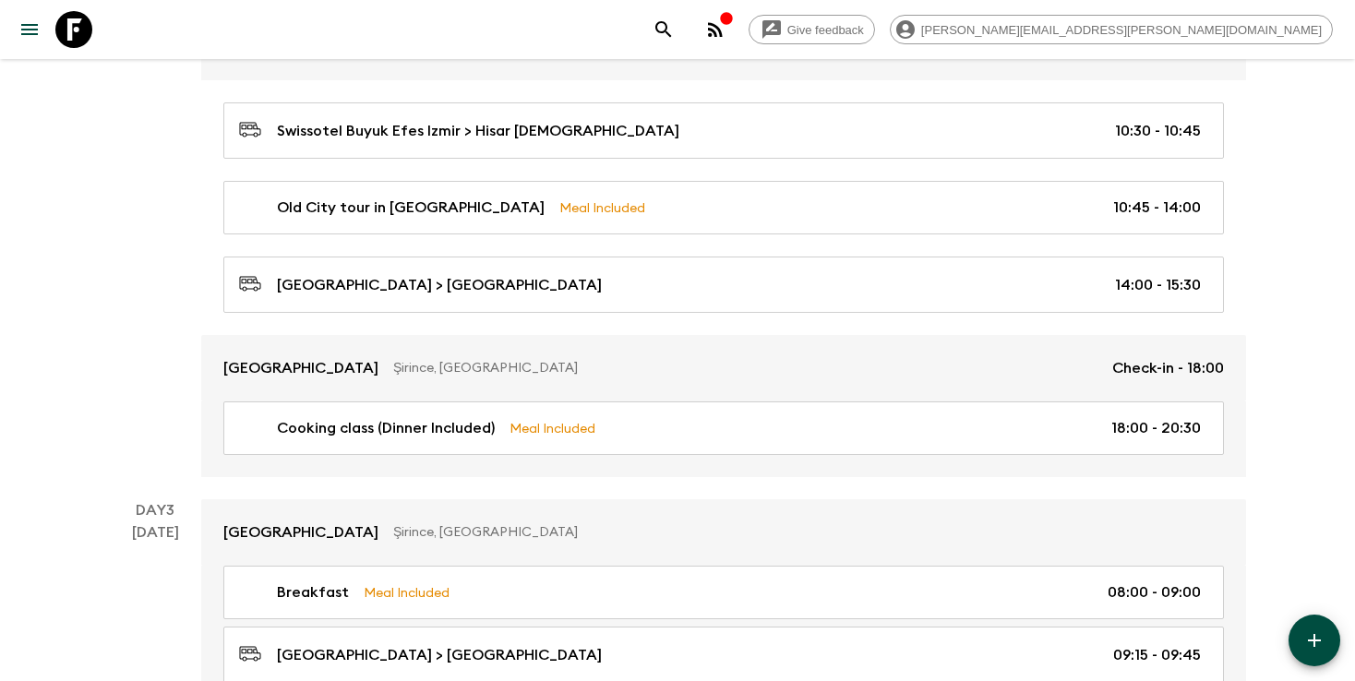
scroll to position [647, 0]
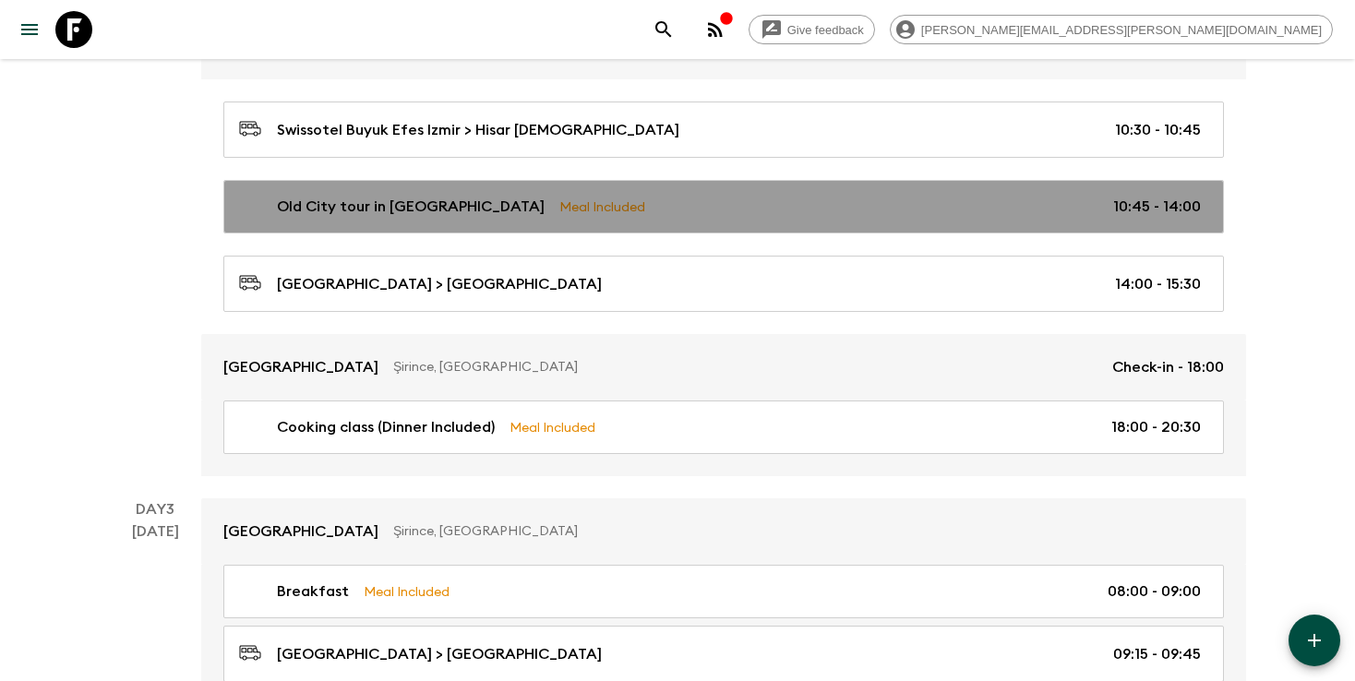
click at [611, 217] on div "Old City tour in Izmir Meal Included 10:45 - 14:00" at bounding box center [720, 207] width 962 height 22
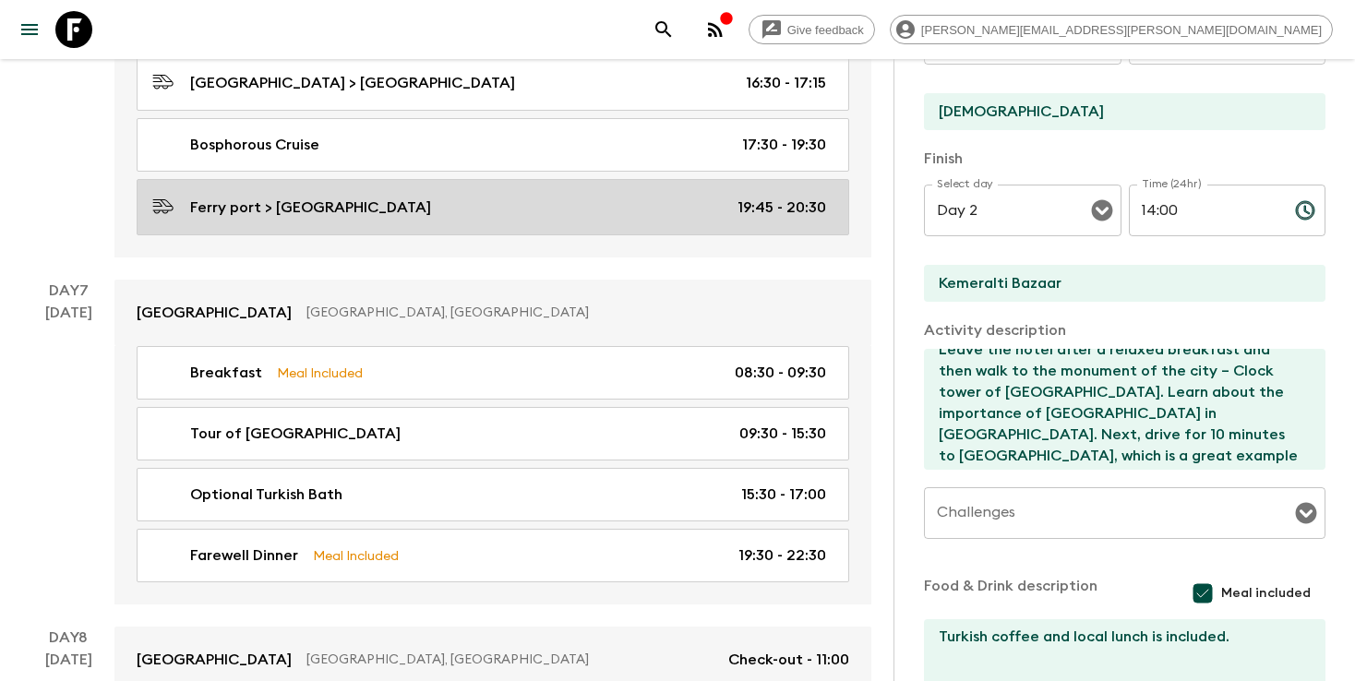
scroll to position [3538, 0]
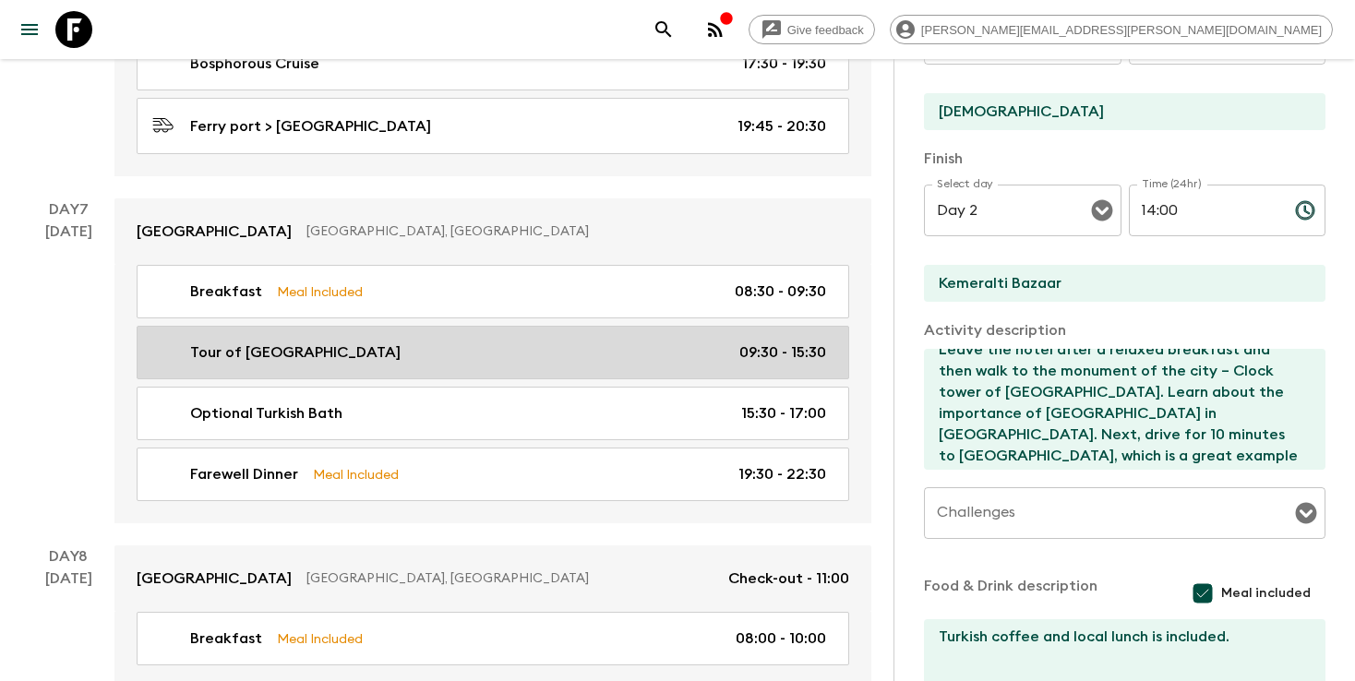
click at [589, 342] on div "Tour of Istanbul 09:30 - 15:30" at bounding box center [489, 353] width 674 height 22
type input "Tour of Istanbul"
type input "Istanbul city tour"
type input "The Marmara Pera Hotel"
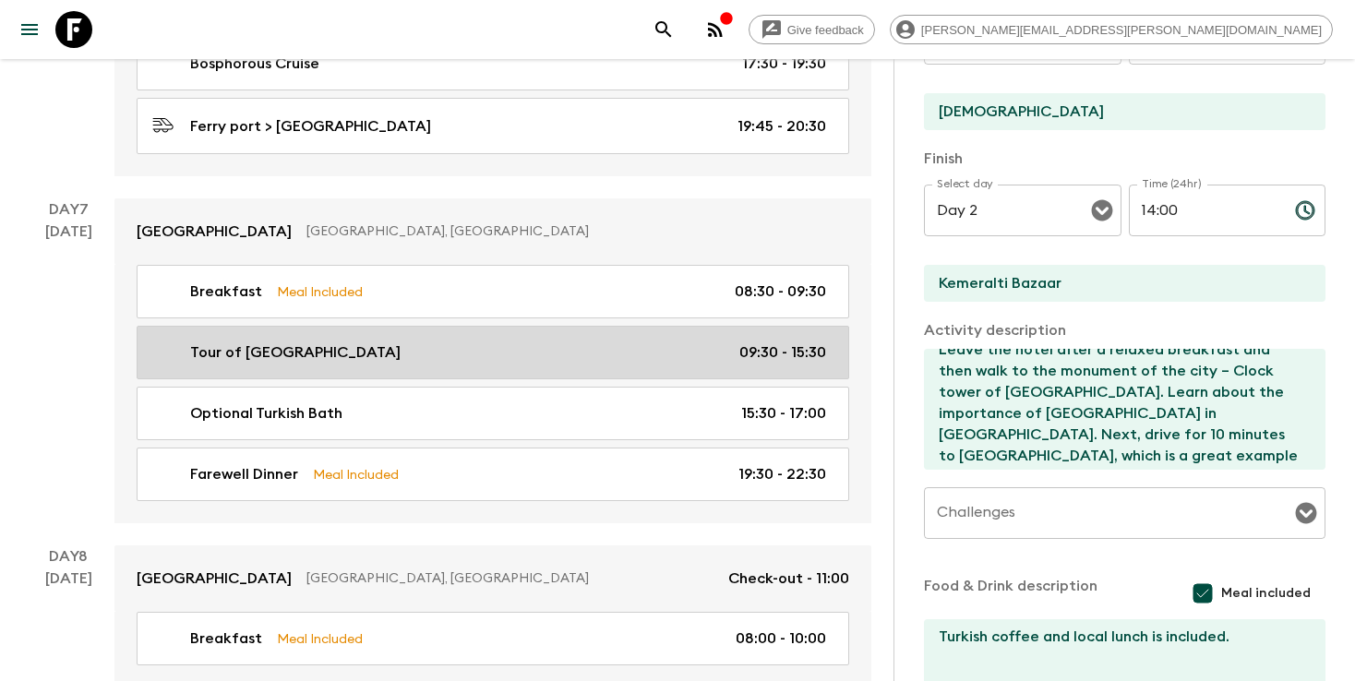
type textarea "Enjoy this full day guided tour of Istanbul. Walk on Galata bridge and walk aro…"
checkbox input "false"
type textarea "Lunch - optional döner kebap is inc. with a soft drink. Vegetarian option is av…"
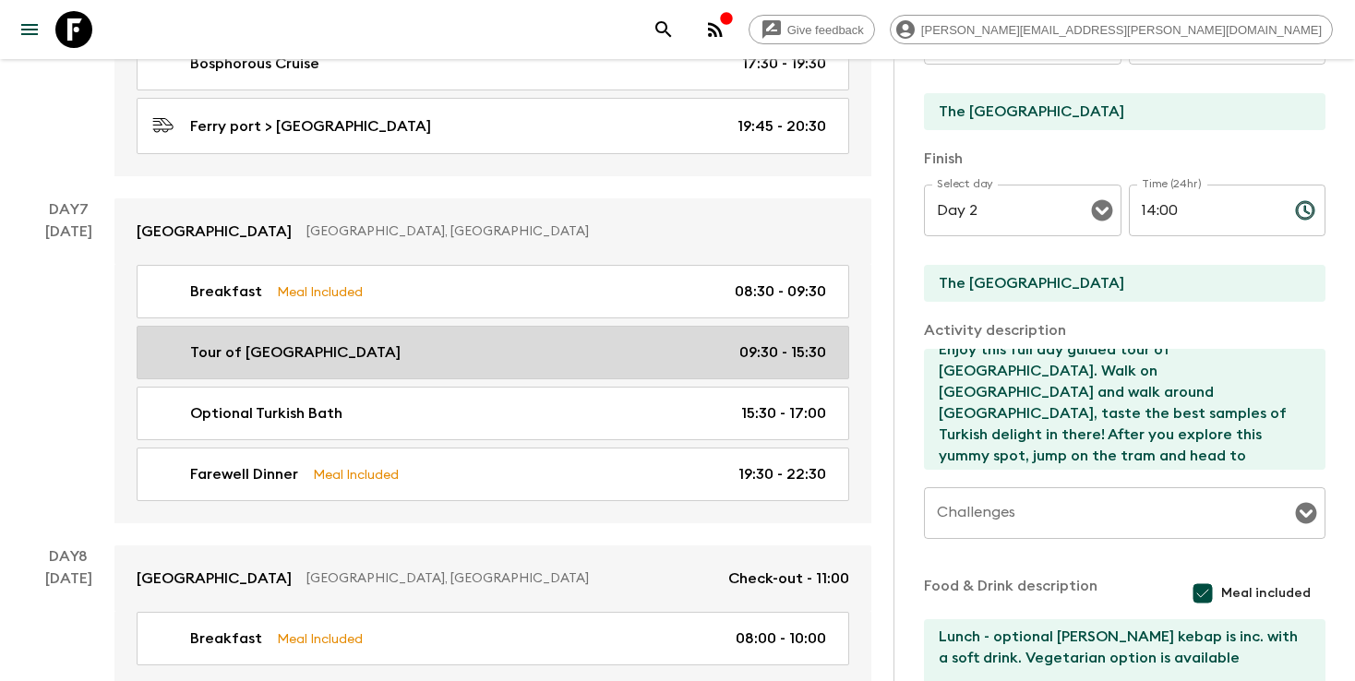
type input "Day 7"
type input "09:30"
type input "Day 7"
type input "15:30"
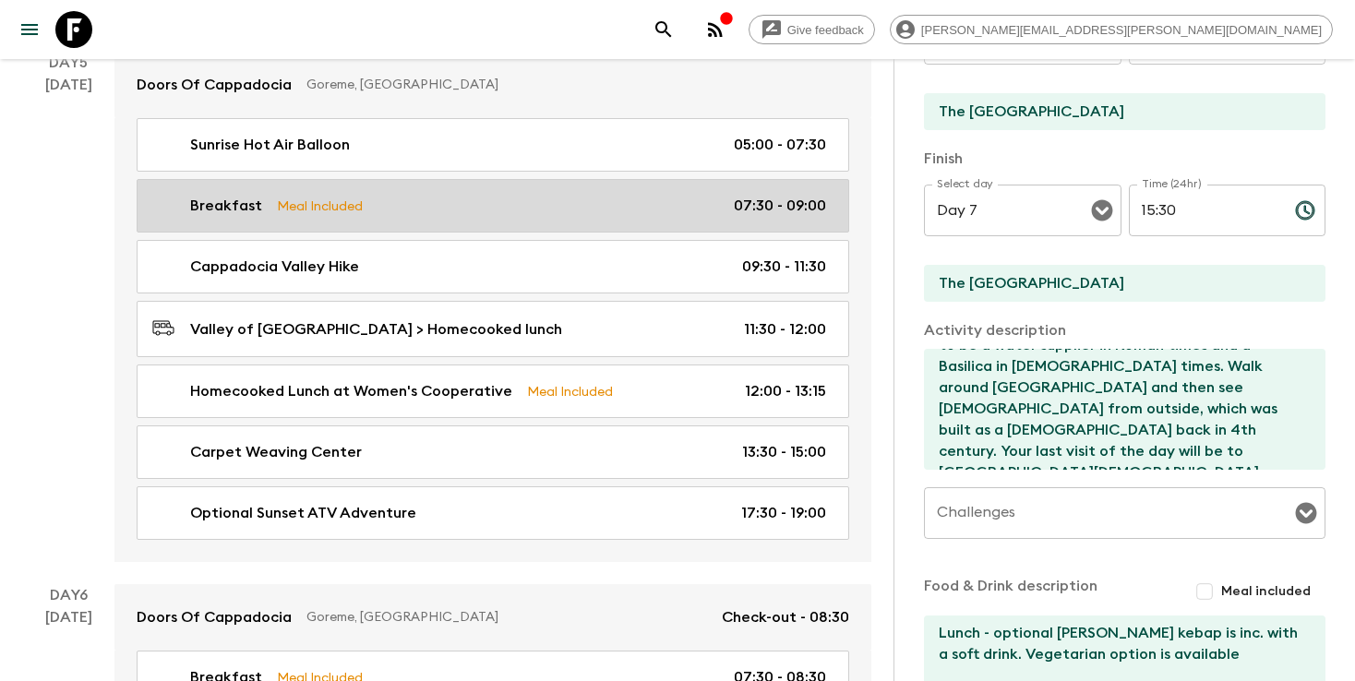
scroll to position [2350, 0]
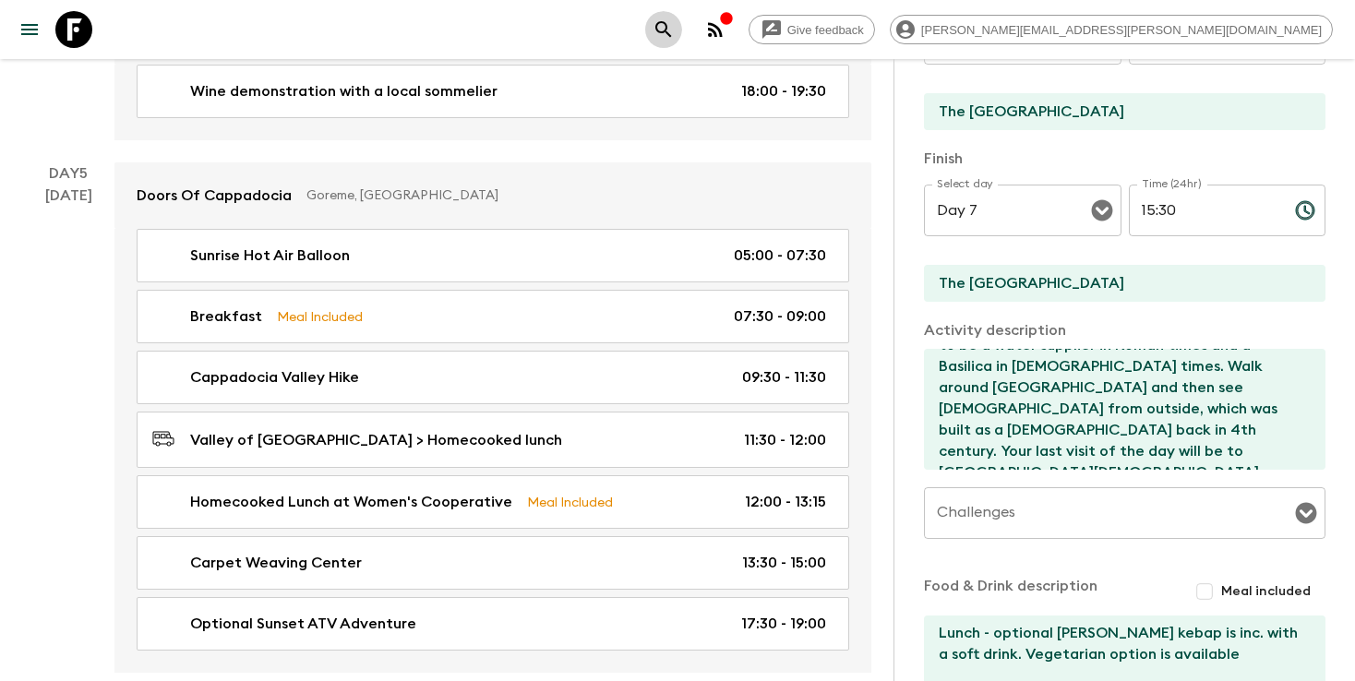
click at [675, 28] on icon "search adventures" at bounding box center [664, 29] width 22 height 22
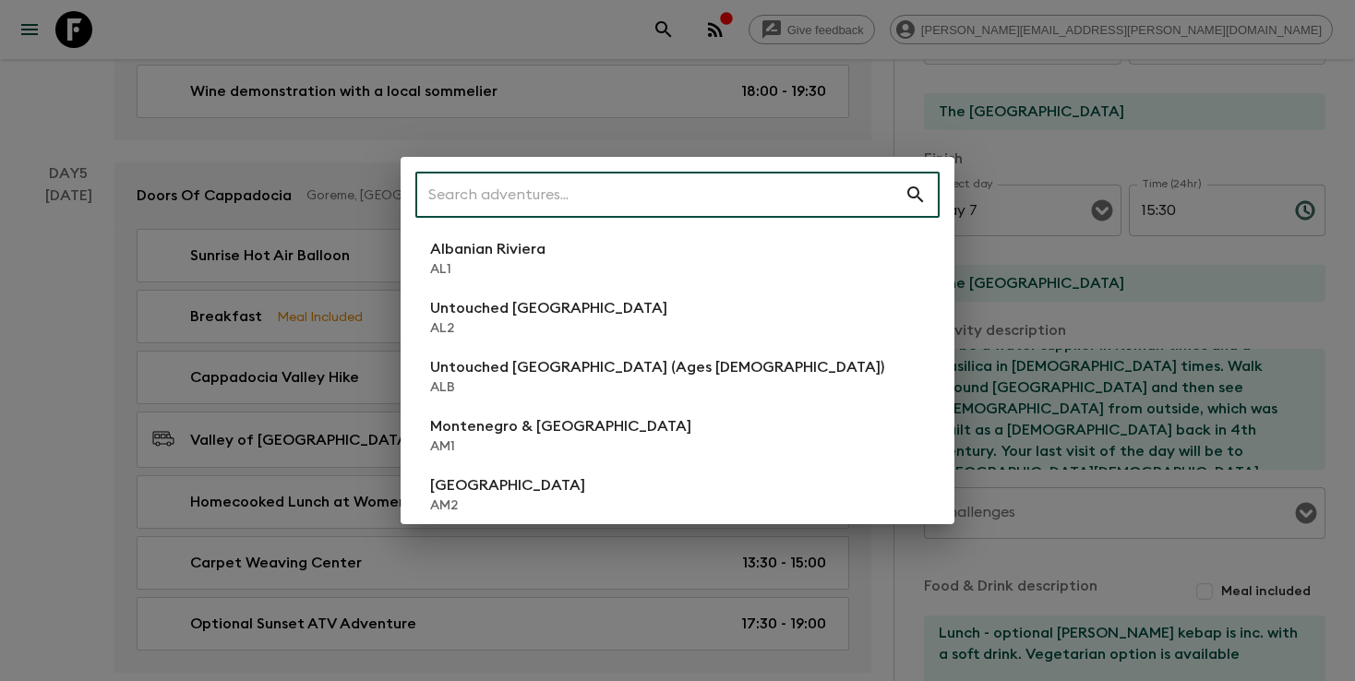
click at [647, 197] on input "text" at bounding box center [659, 195] width 489 height 52
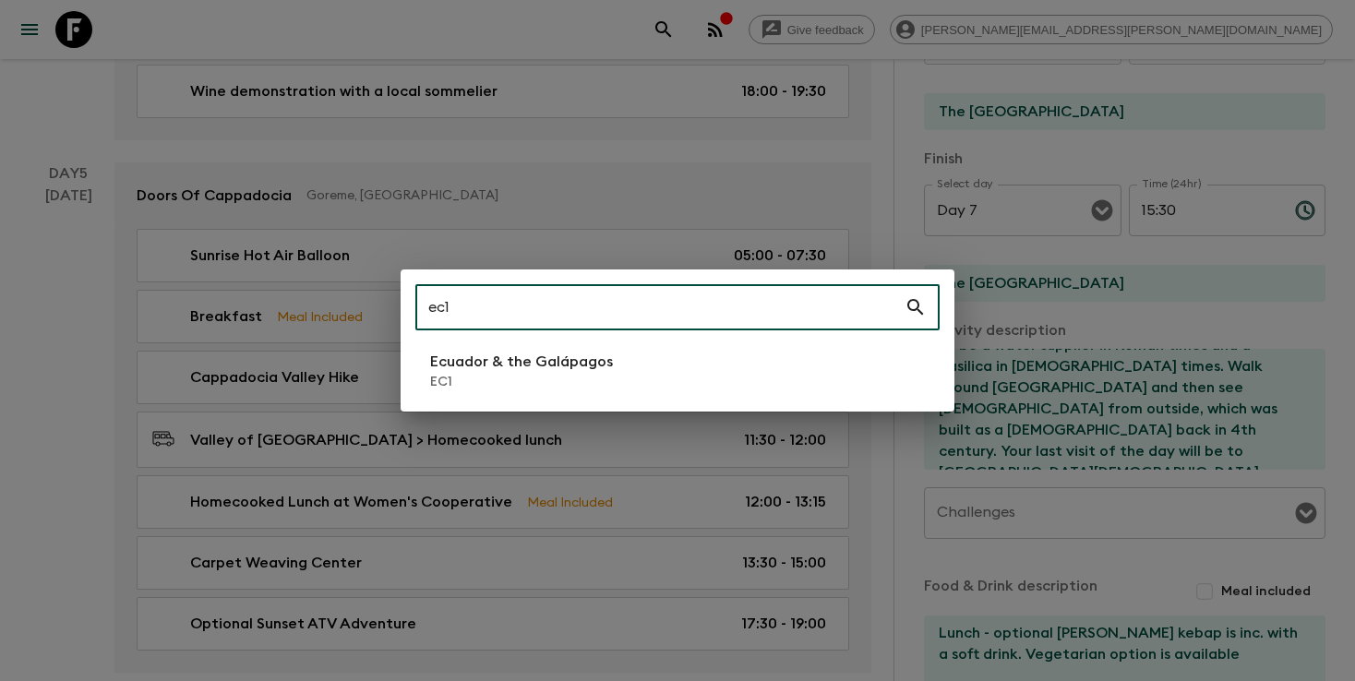
type input "ec1"
drag, startPoint x: 535, startPoint y: 371, endPoint x: 917, endPoint y: 659, distance: 478.7
click at [535, 371] on p "Ecuador & the Galápagos" at bounding box center [521, 362] width 183 height 22
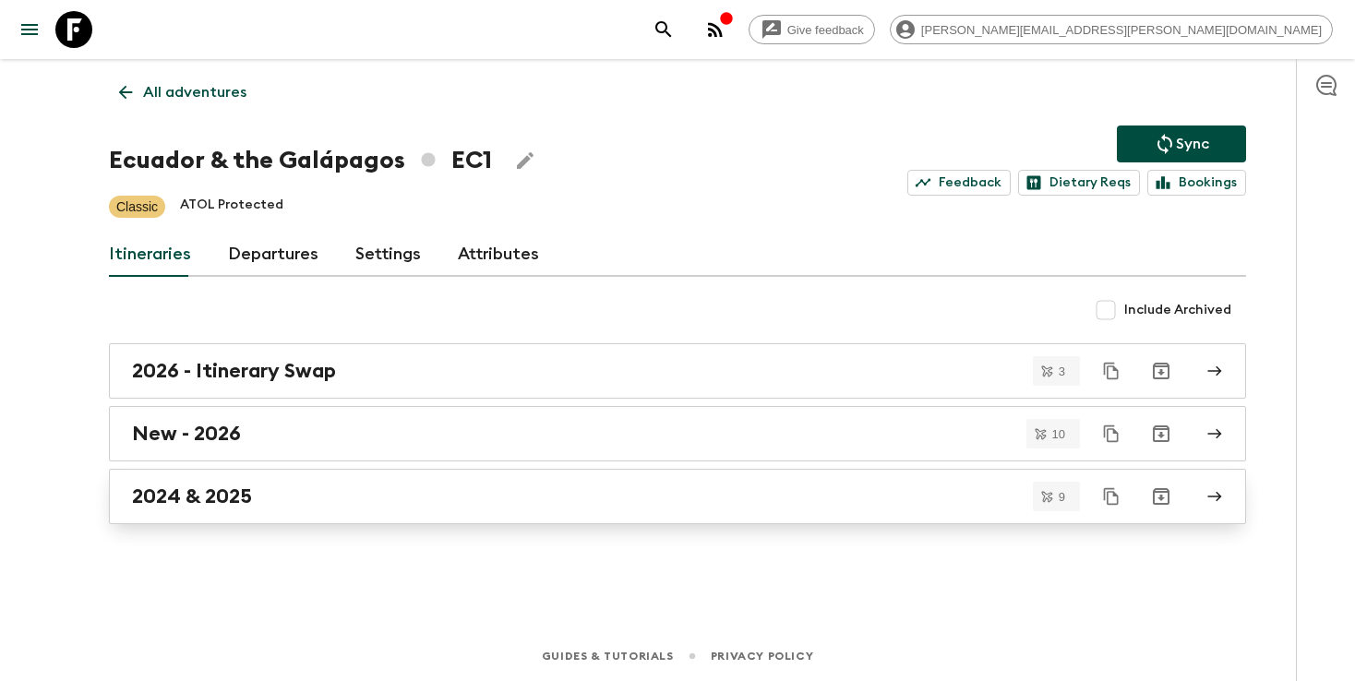
click at [388, 497] on div "2024 & 2025" at bounding box center [660, 497] width 1056 height 24
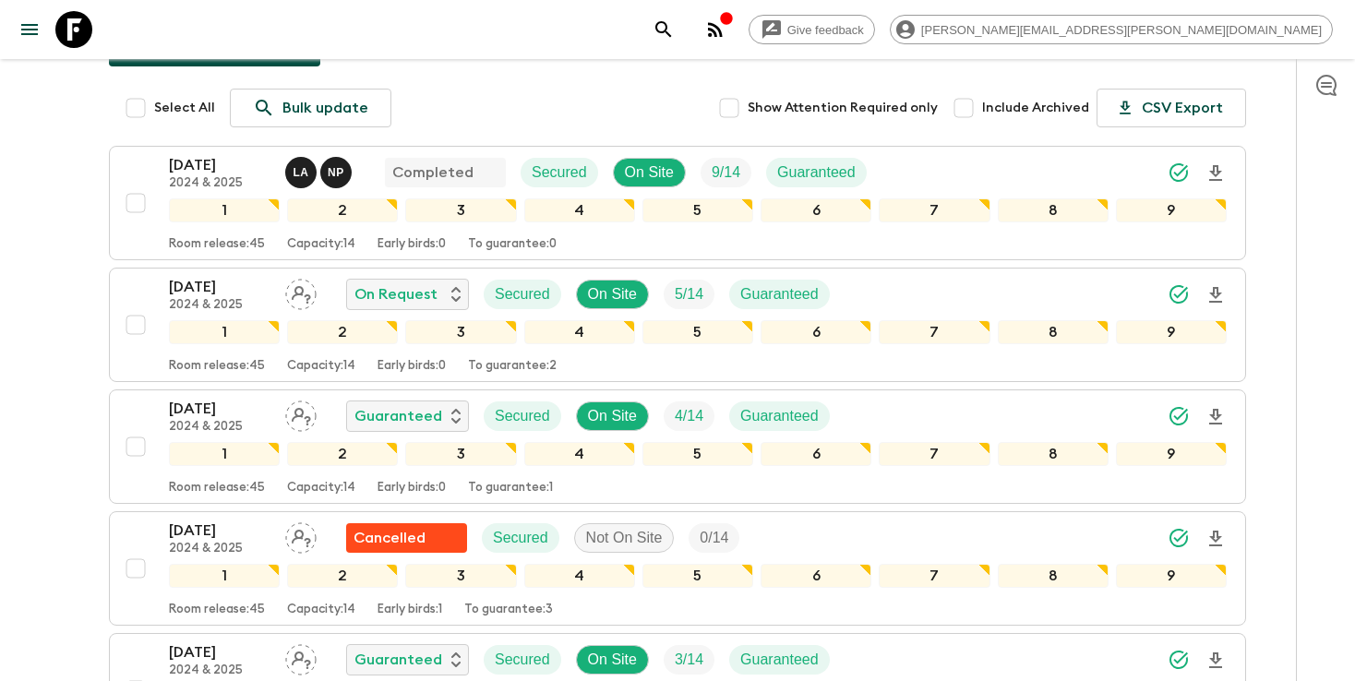
scroll to position [308, 0]
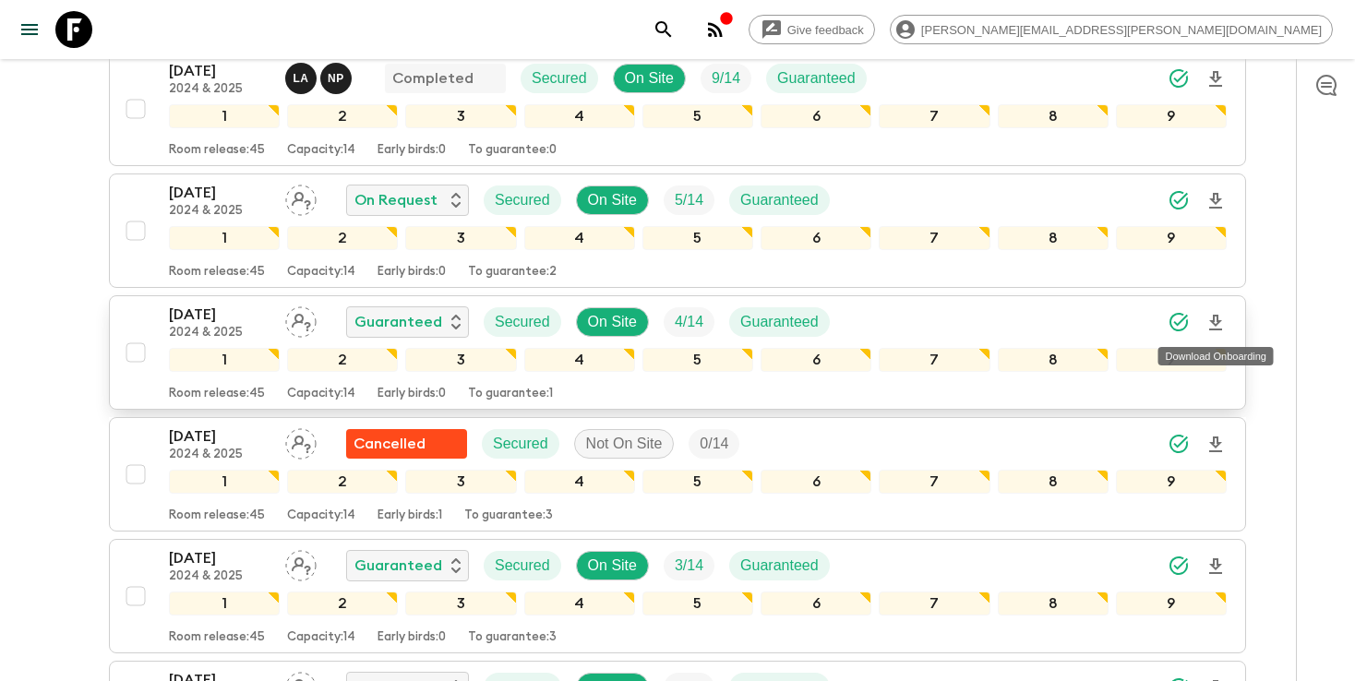
click at [1215, 323] on icon "Download Onboarding" at bounding box center [1216, 323] width 22 height 22
